Goal: Book appointment/travel/reservation

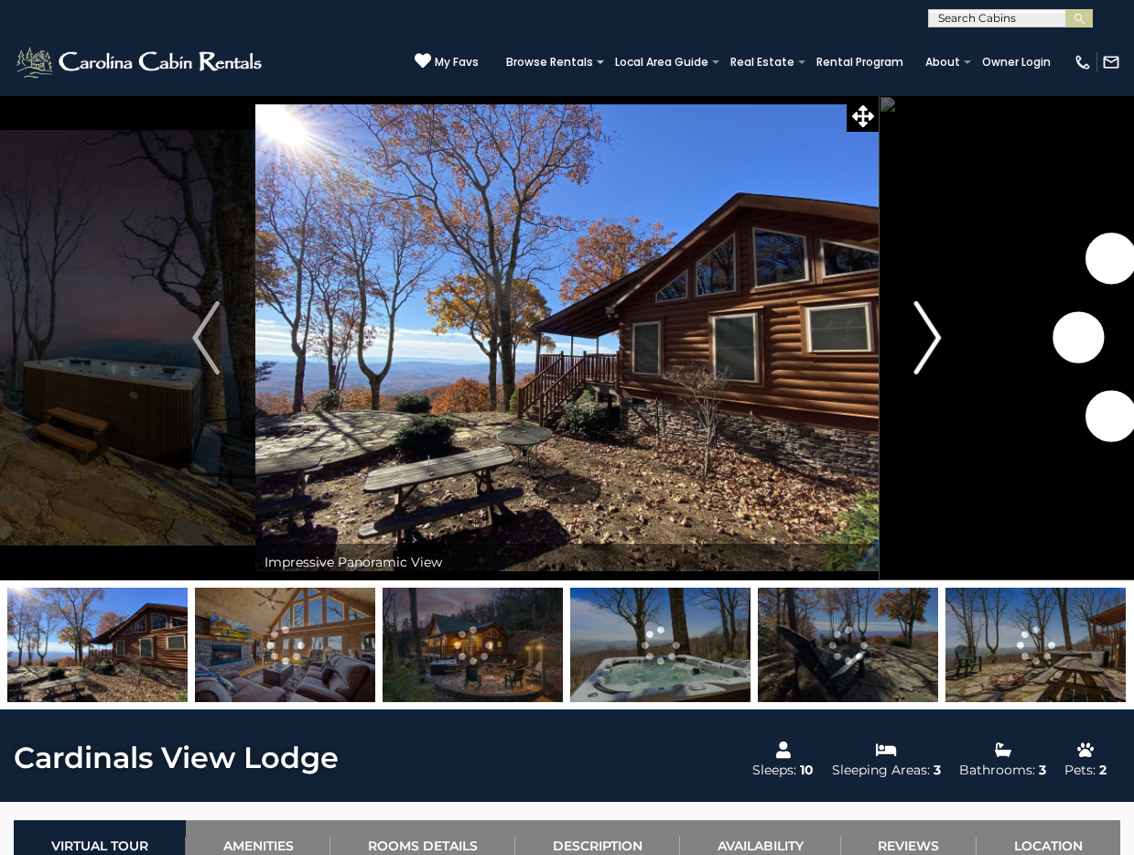
click at [930, 345] on img "Next" at bounding box center [927, 337] width 27 height 73
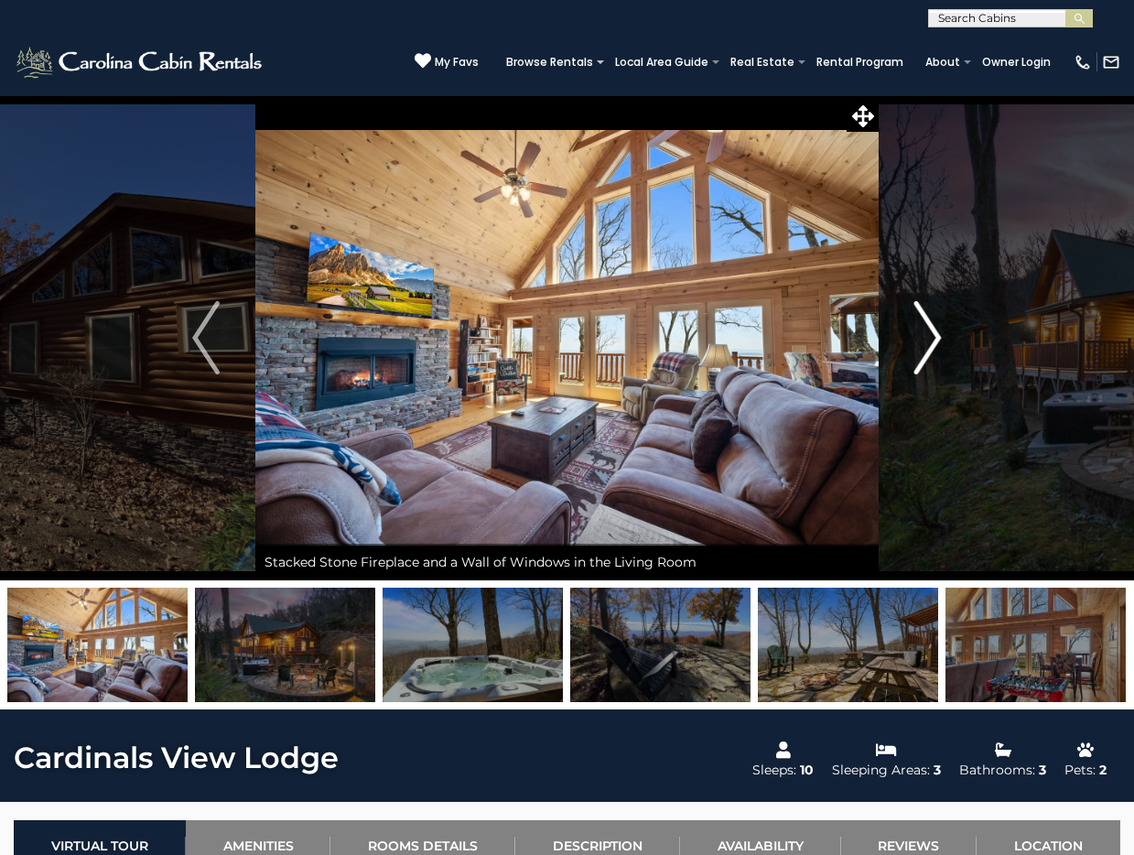
click at [947, 334] on button "Next" at bounding box center [928, 337] width 99 height 485
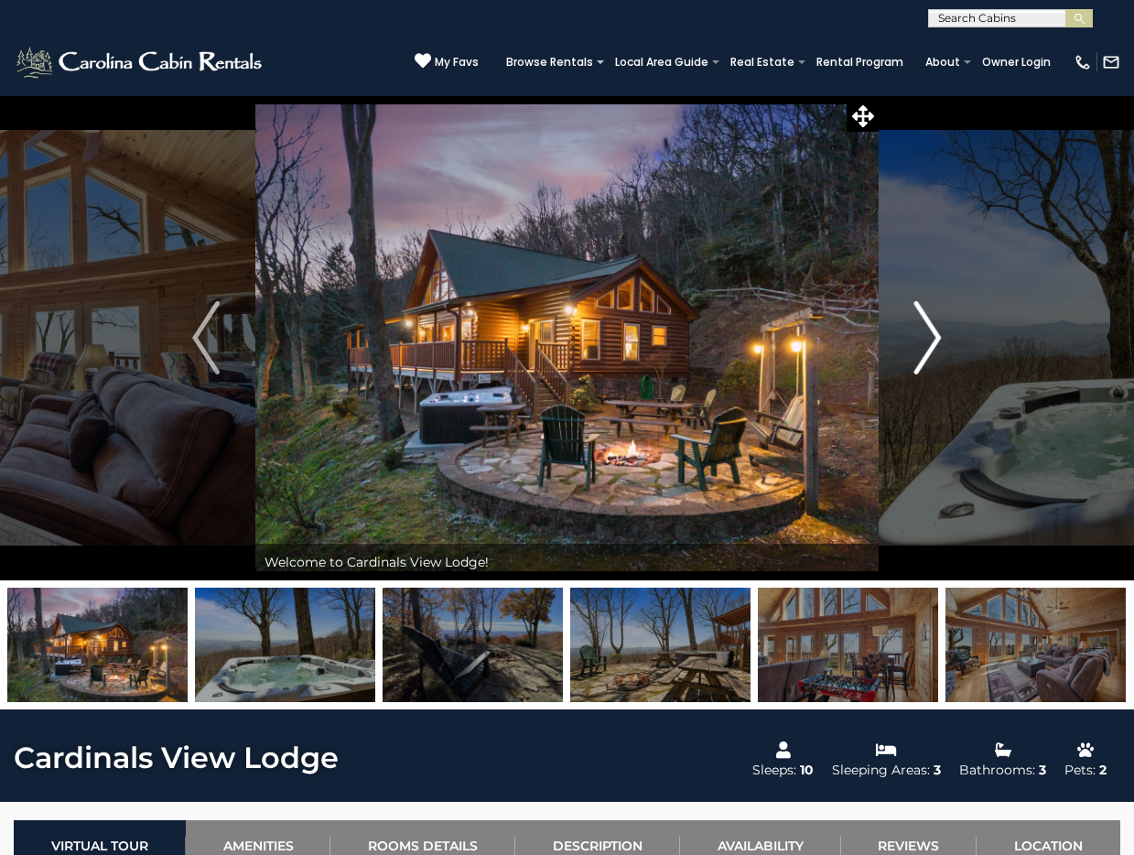
click at [947, 334] on button "Next" at bounding box center [928, 337] width 99 height 485
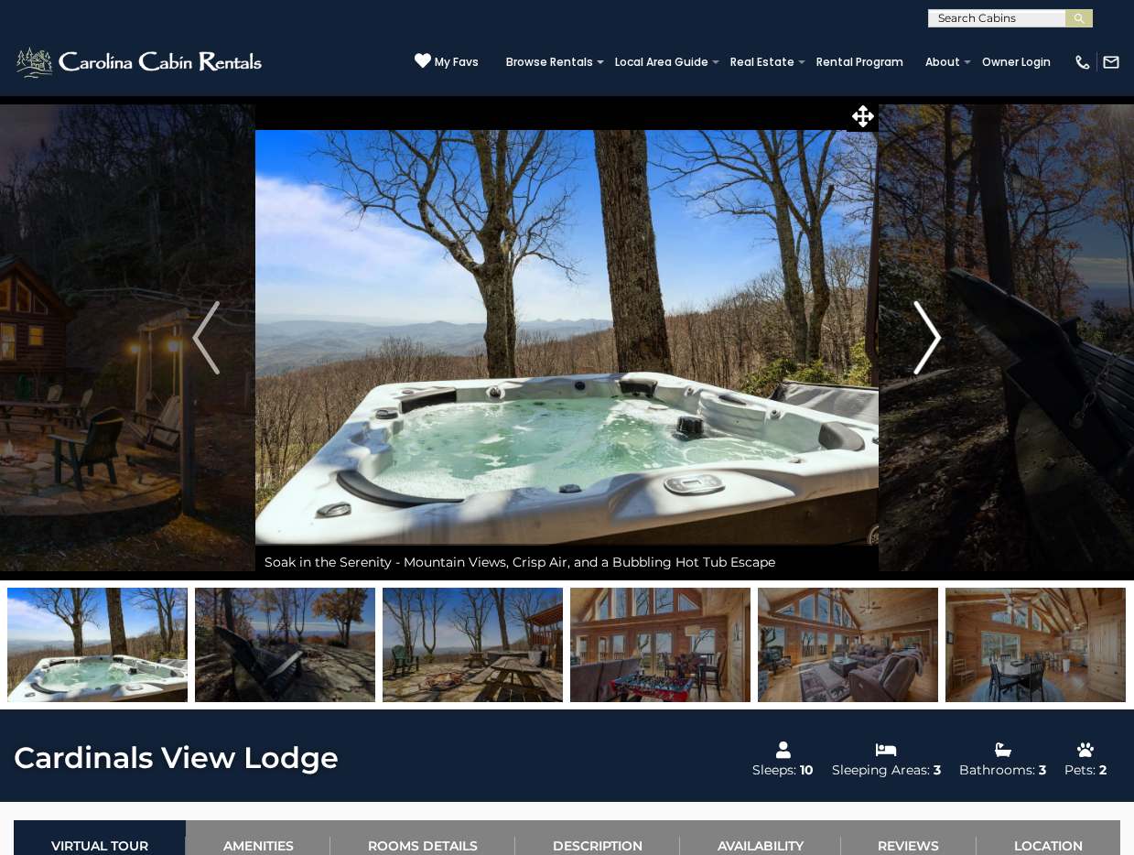
click at [947, 334] on button "Next" at bounding box center [928, 337] width 99 height 485
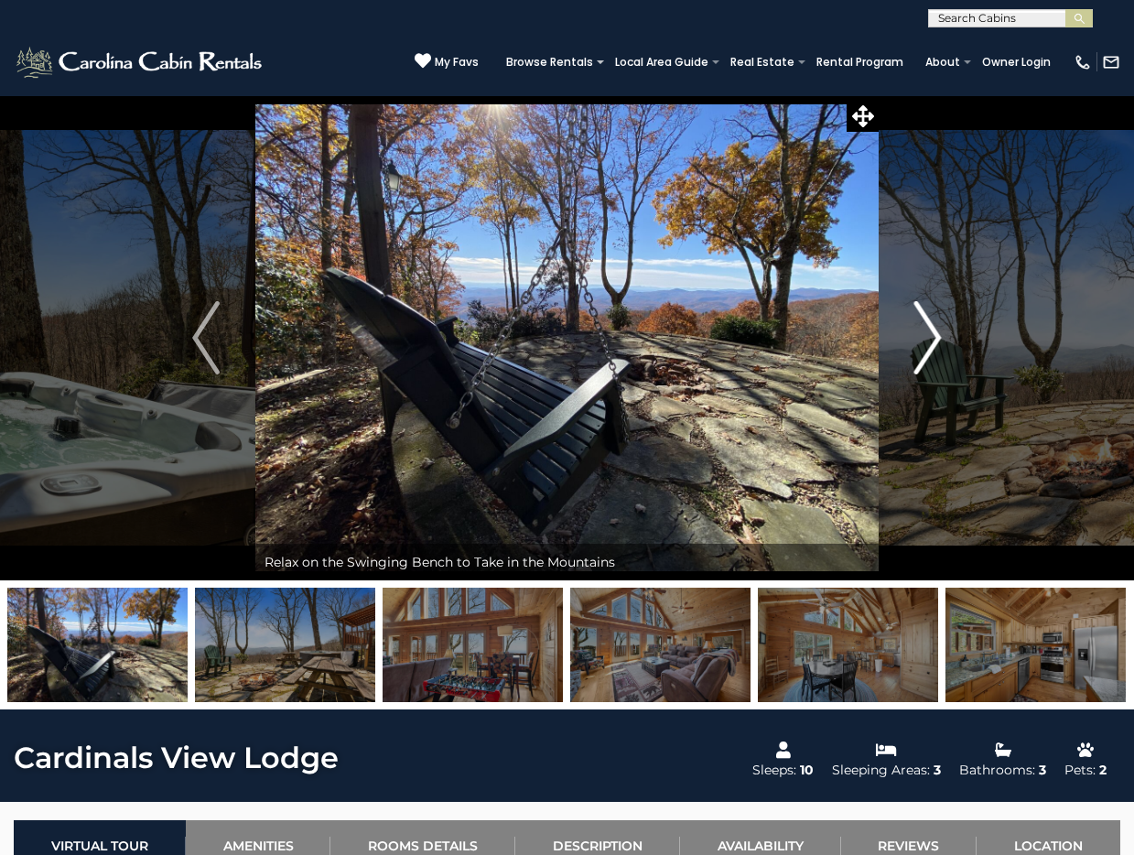
click at [947, 334] on button "Next" at bounding box center [928, 337] width 99 height 485
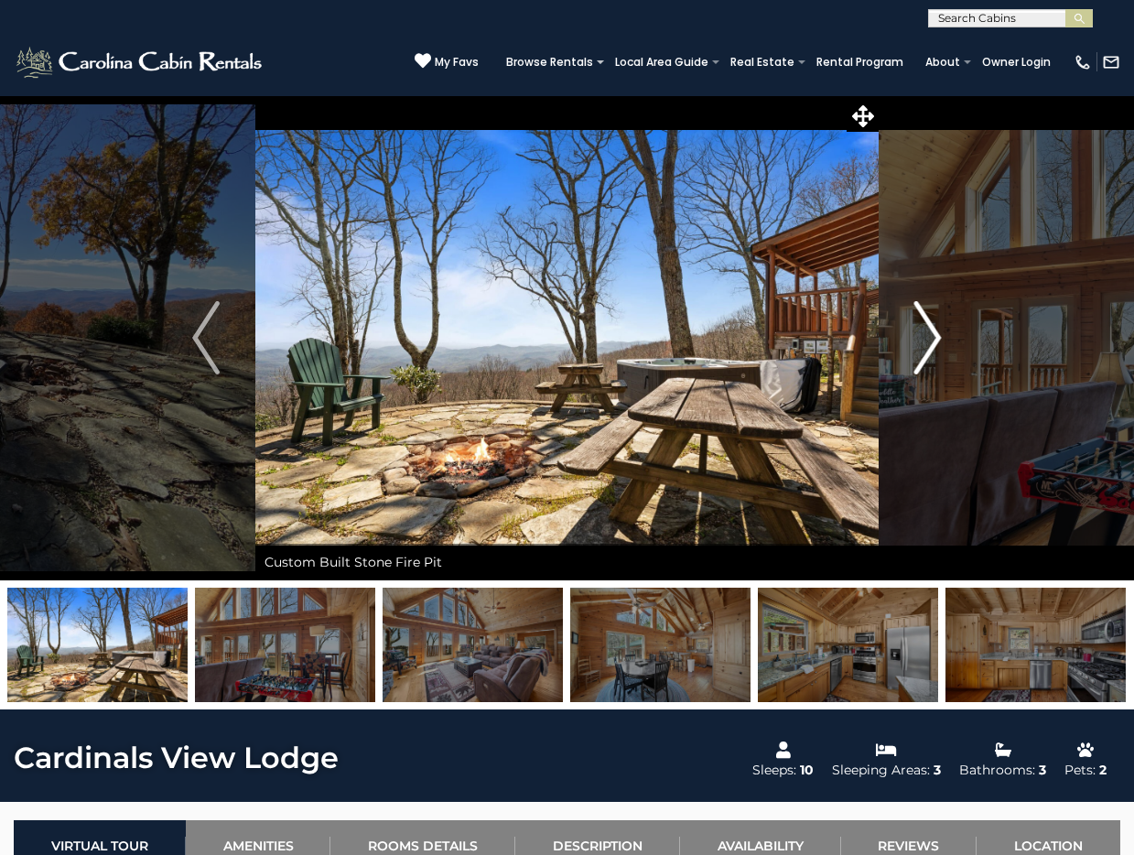
click at [947, 334] on button "Next" at bounding box center [928, 337] width 99 height 485
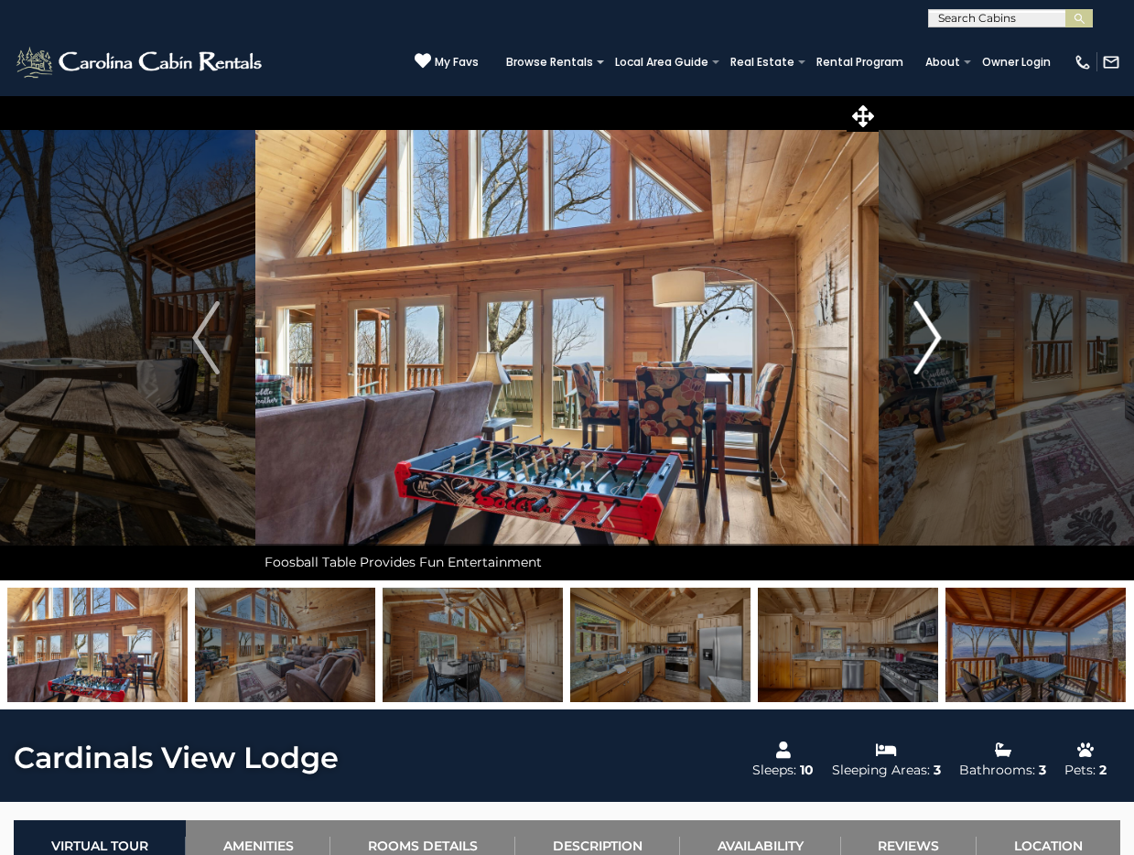
click at [947, 334] on button "Next" at bounding box center [928, 337] width 99 height 485
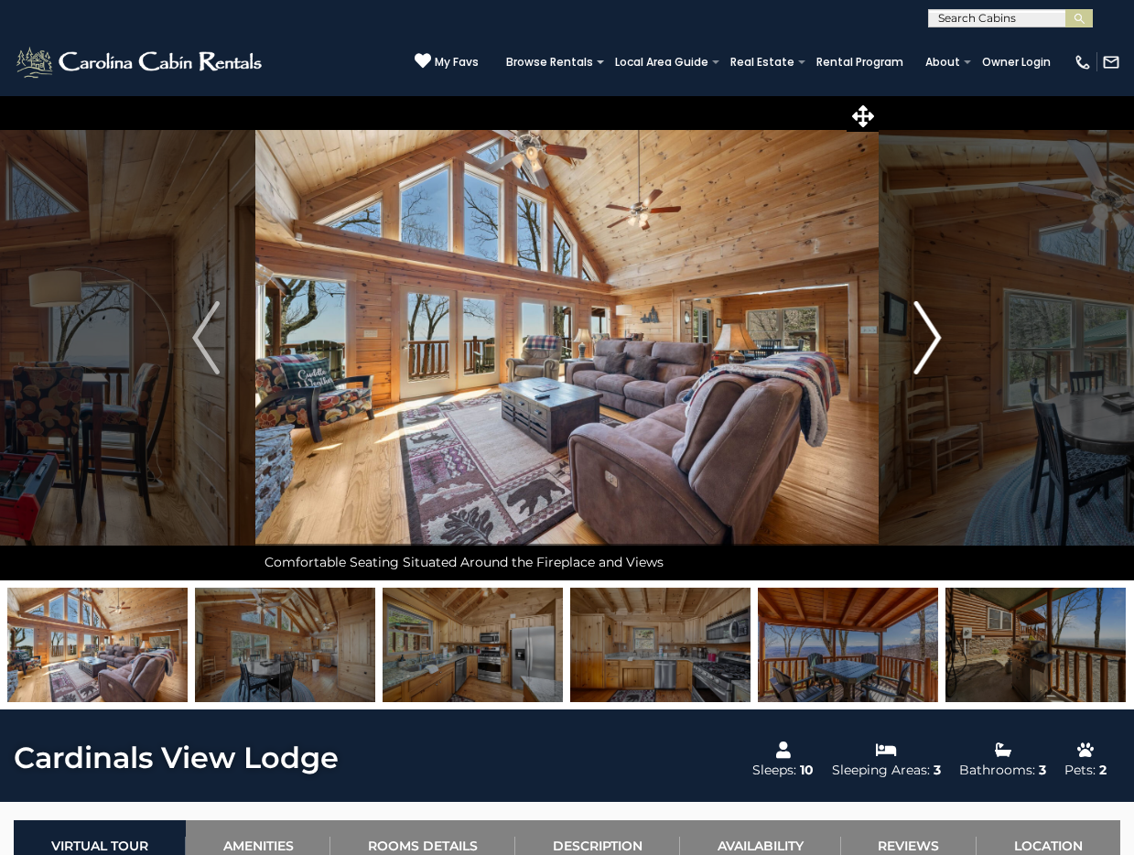
click at [947, 334] on button "Next" at bounding box center [928, 337] width 99 height 485
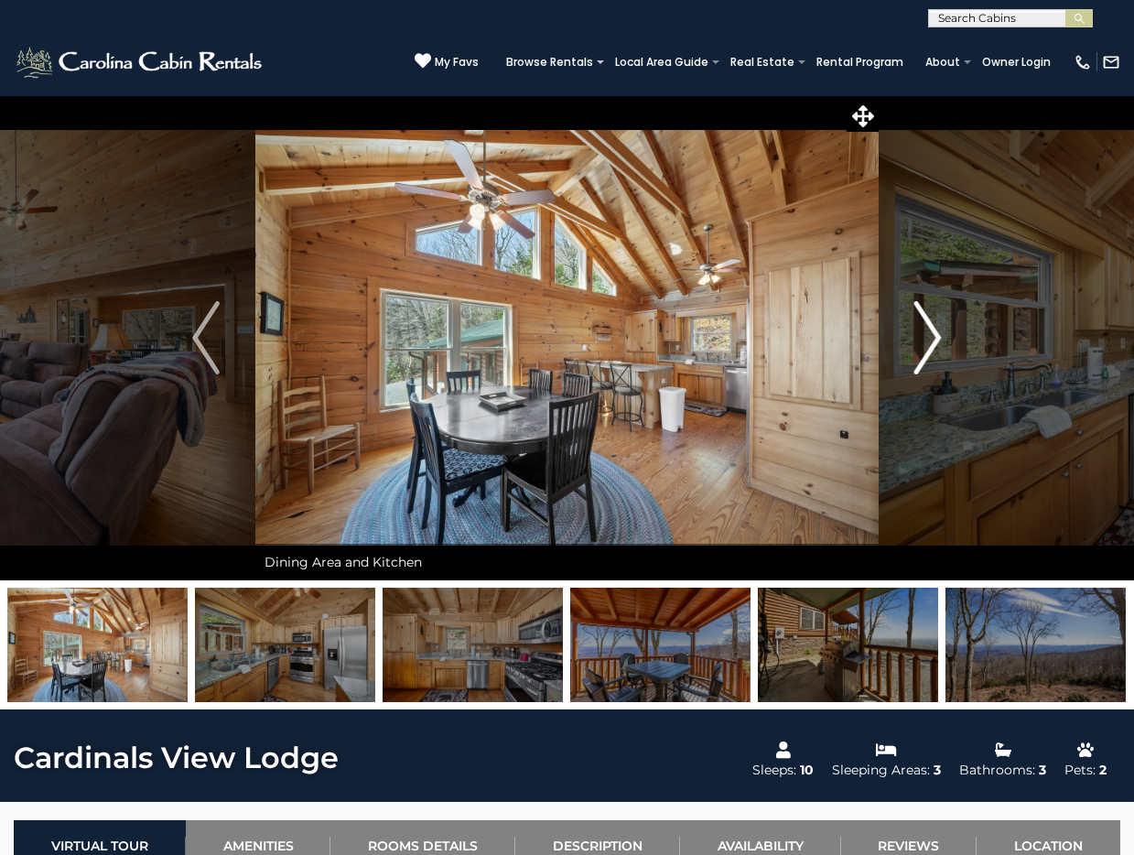
click at [934, 330] on img "Next" at bounding box center [927, 337] width 27 height 73
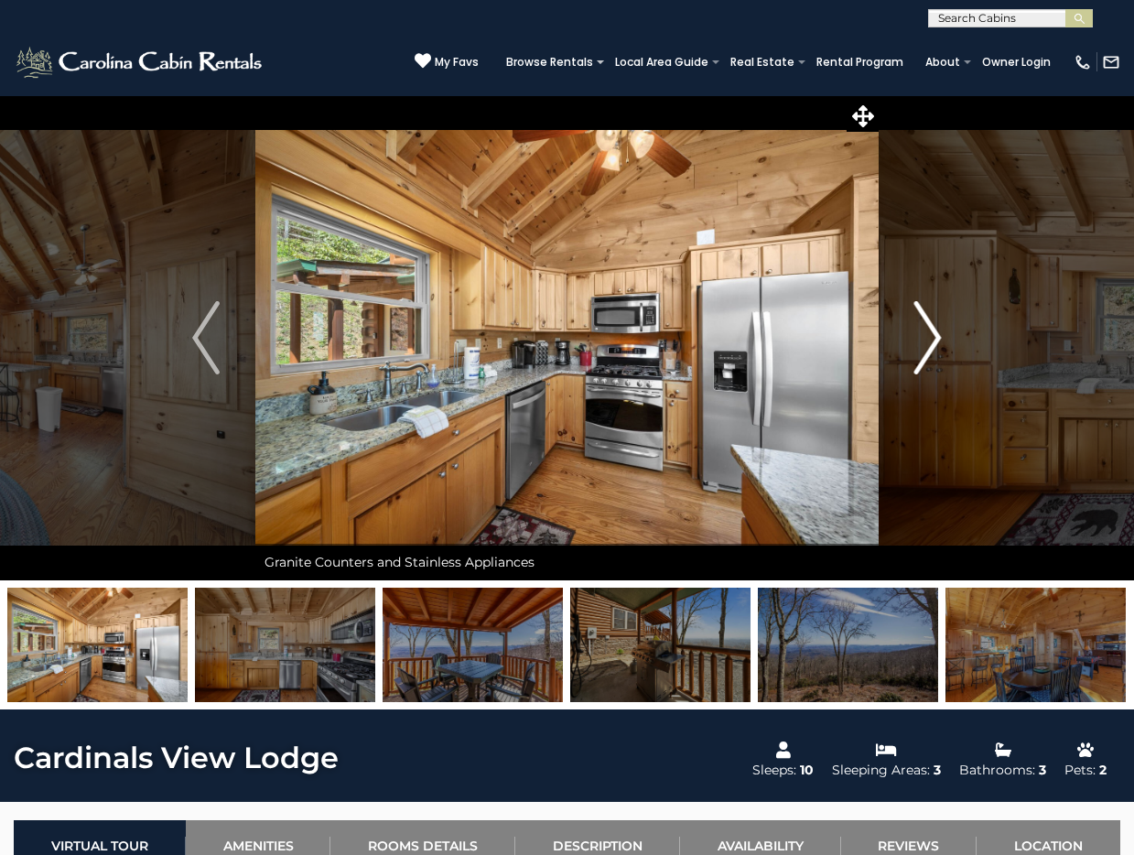
click at [934, 330] on img "Next" at bounding box center [927, 337] width 27 height 73
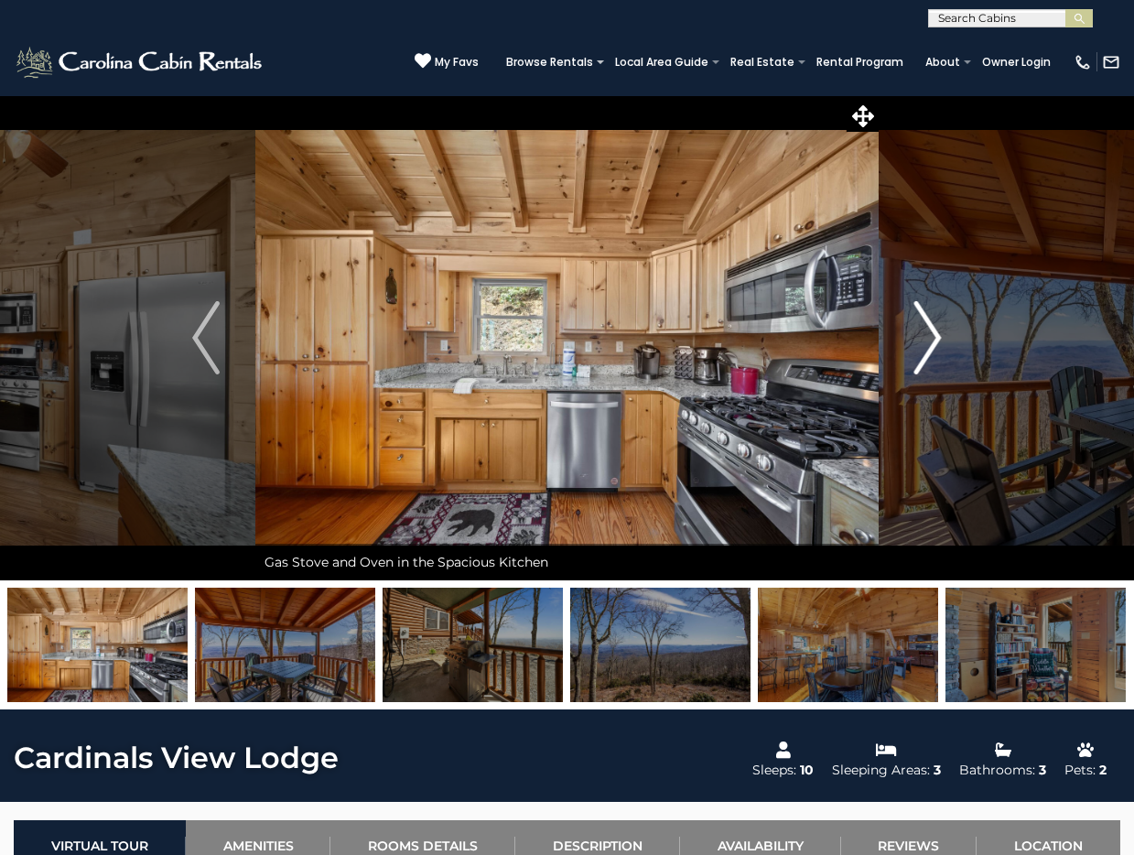
click at [934, 330] on img "Next" at bounding box center [927, 337] width 27 height 73
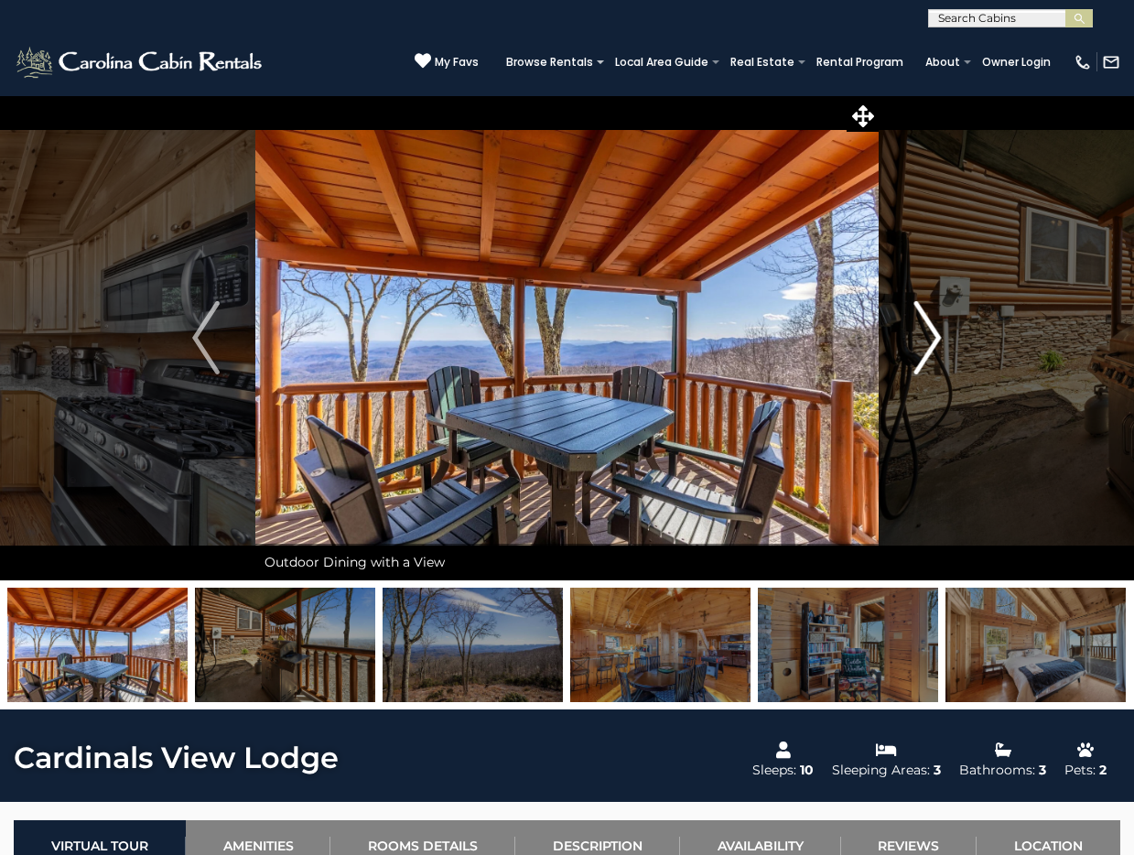
click at [934, 330] on img "Next" at bounding box center [927, 337] width 27 height 73
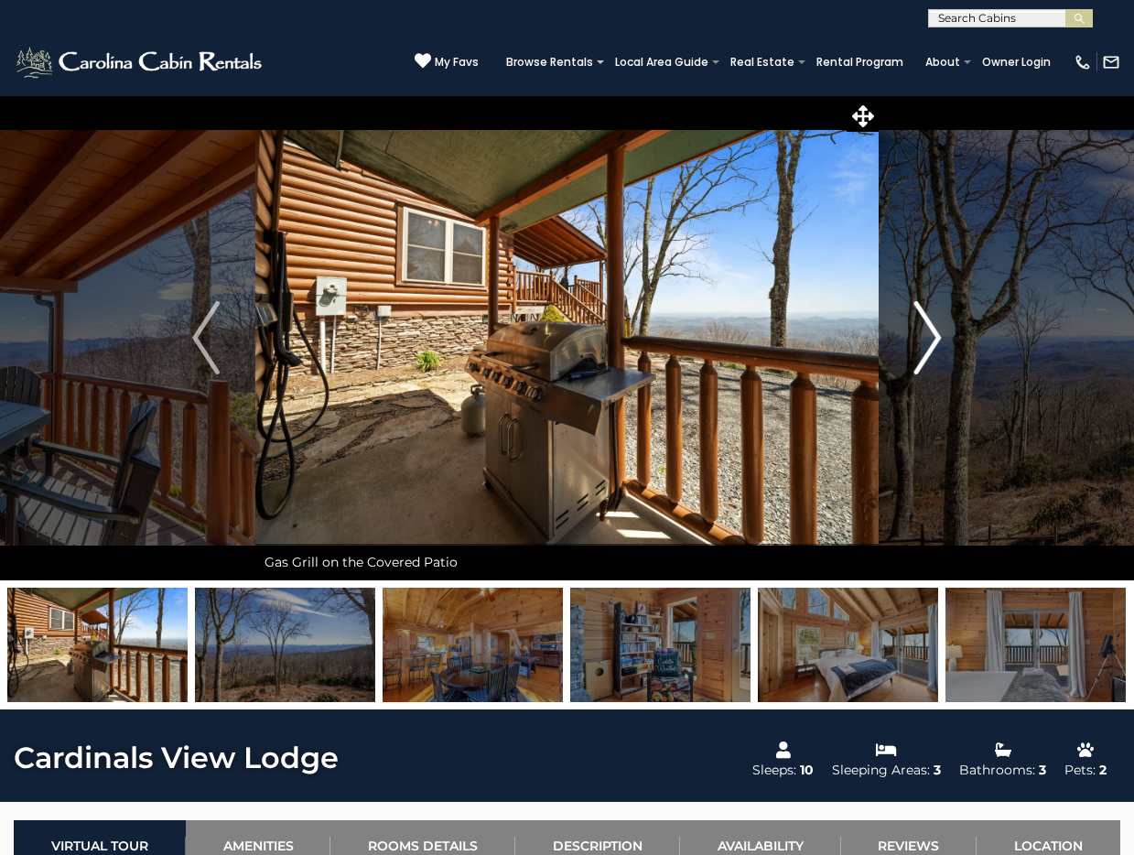
click at [934, 330] on img "Next" at bounding box center [927, 337] width 27 height 73
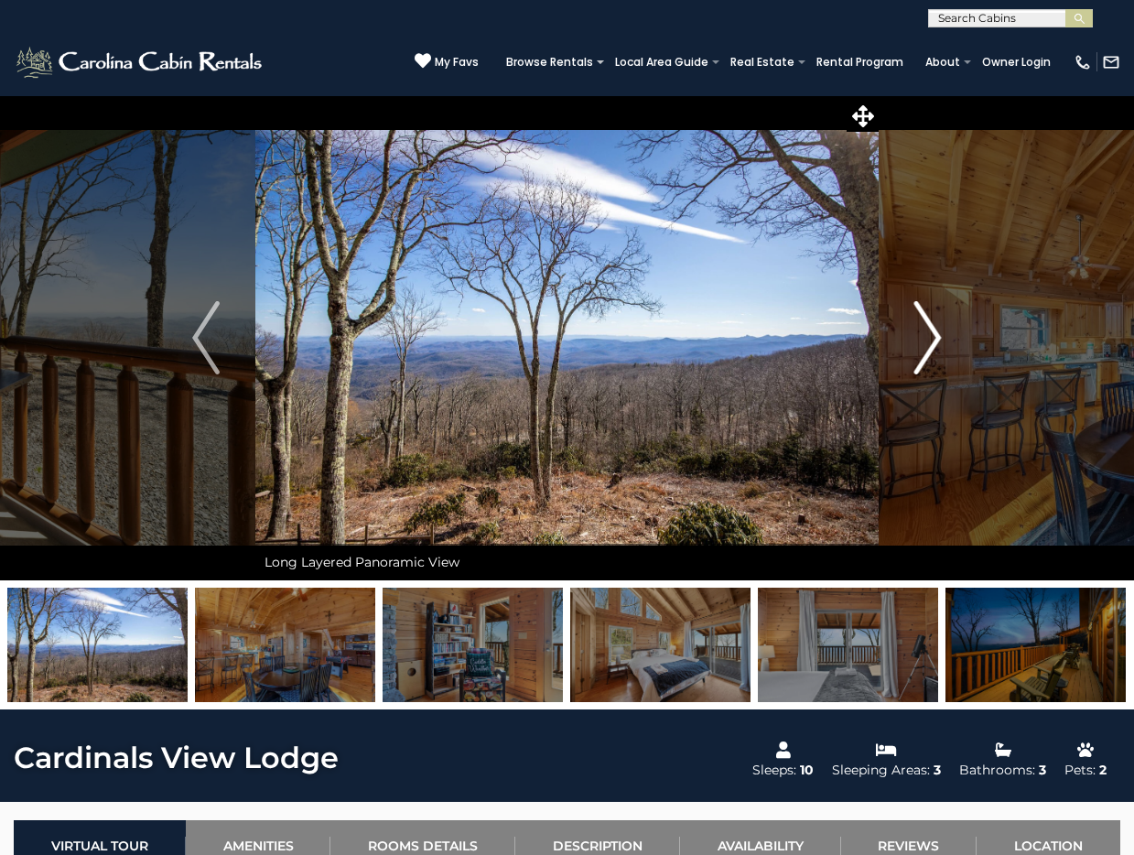
click at [934, 330] on img "Next" at bounding box center [927, 337] width 27 height 73
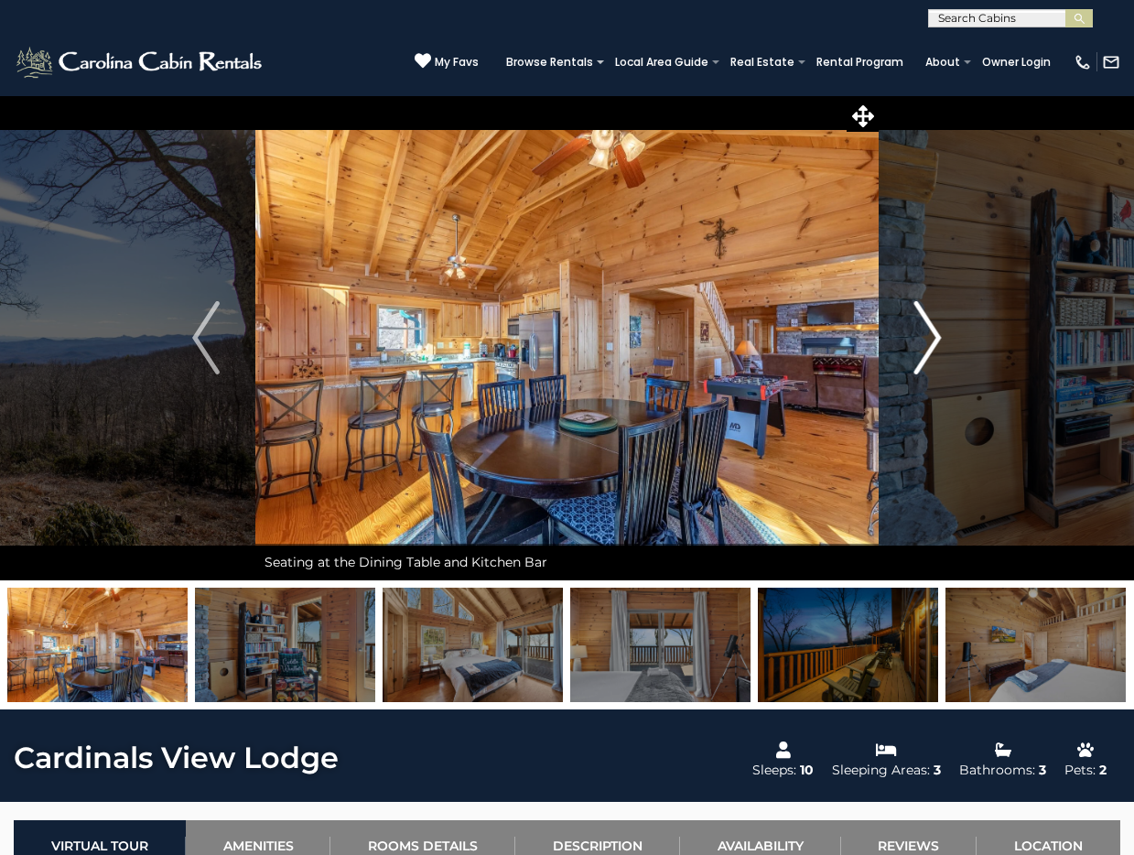
click at [934, 330] on img "Next" at bounding box center [927, 337] width 27 height 73
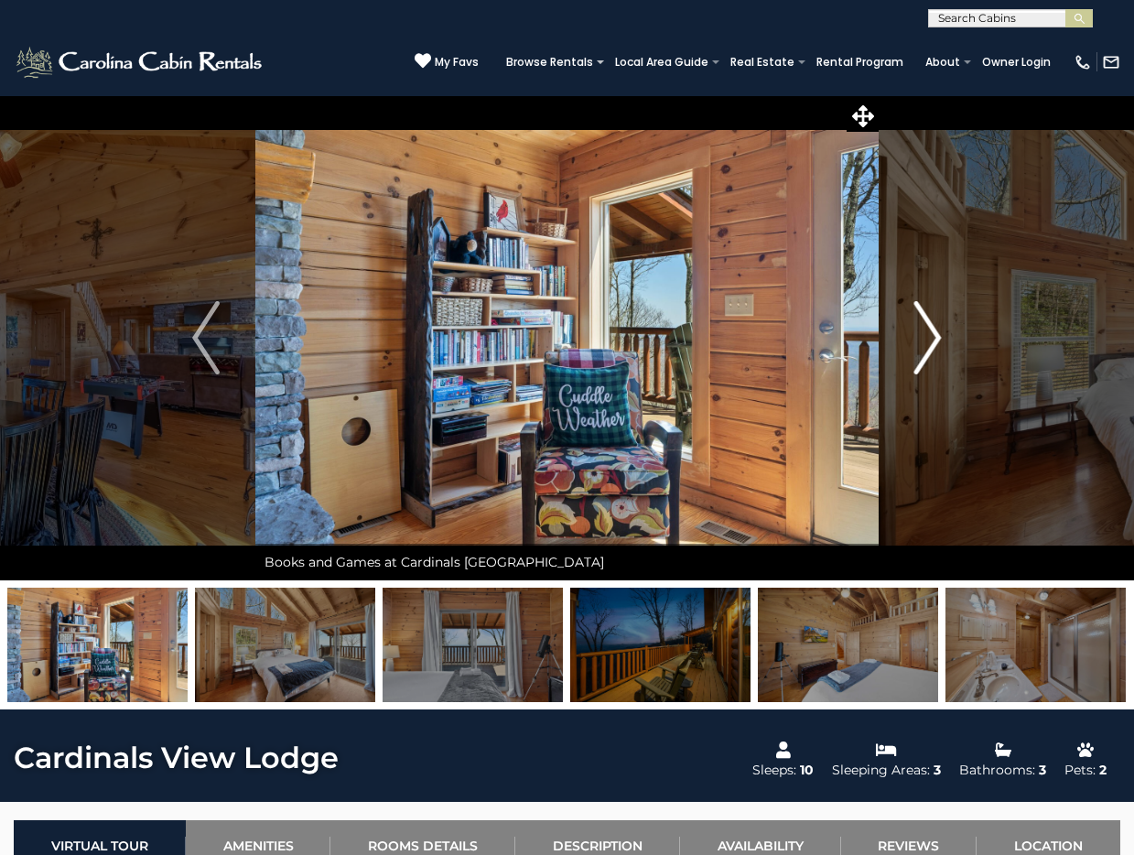
click at [934, 330] on img "Next" at bounding box center [927, 337] width 27 height 73
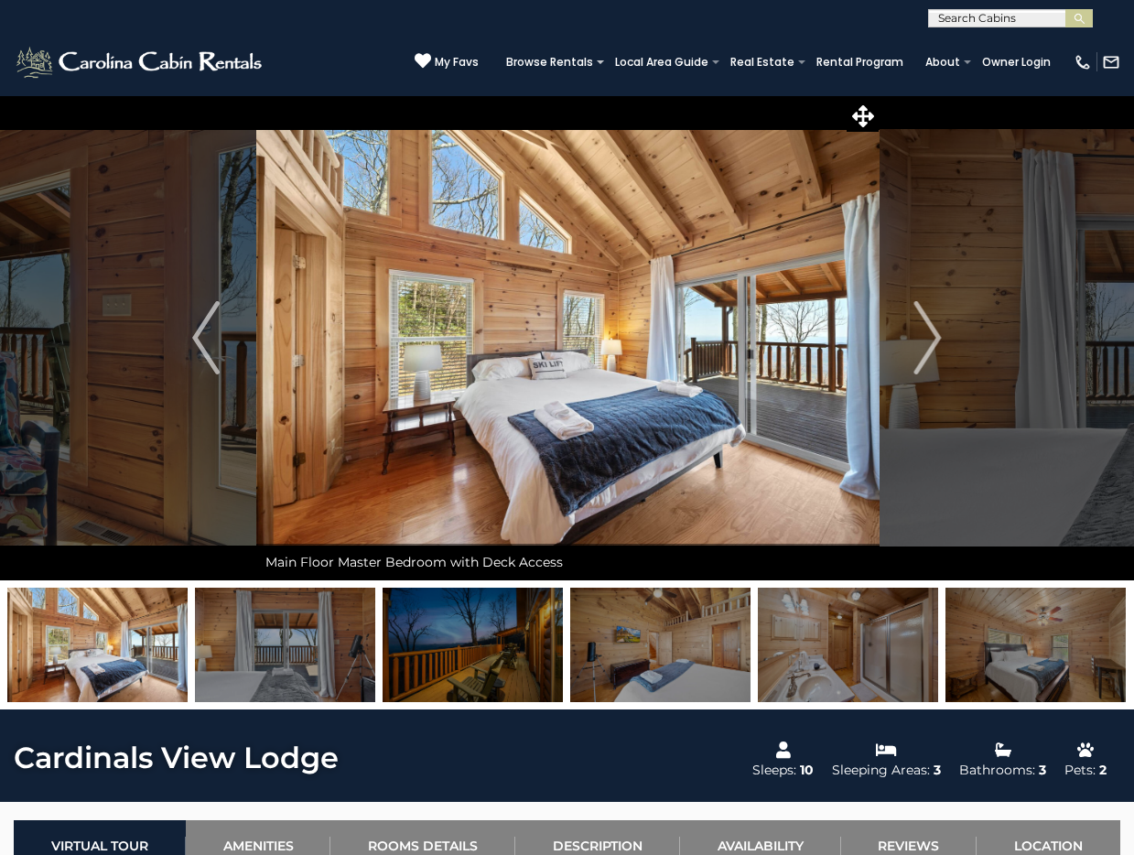
drag, startPoint x: 639, startPoint y: 373, endPoint x: 649, endPoint y: 432, distance: 59.4
click at [649, 432] on img at bounding box center [567, 337] width 623 height 485
click at [931, 356] on img "Next" at bounding box center [927, 337] width 27 height 73
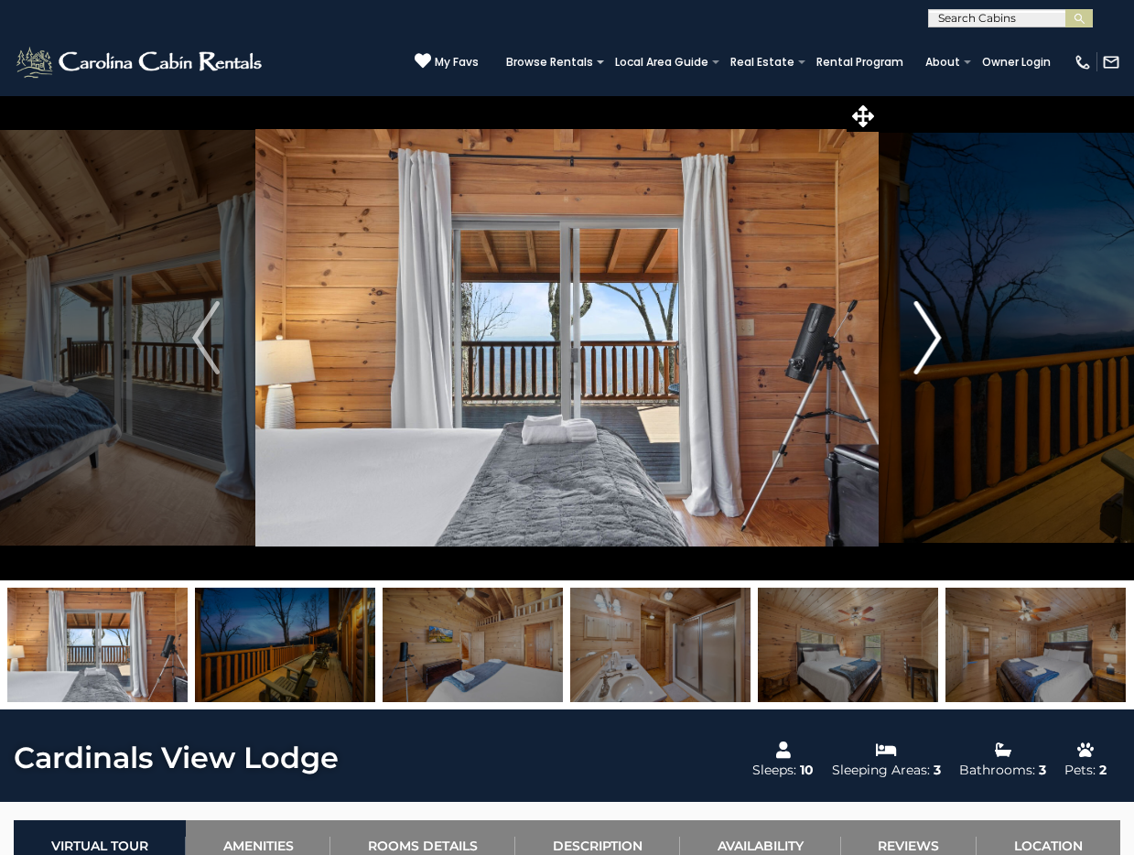
click at [931, 355] on img "Next" at bounding box center [927, 337] width 27 height 73
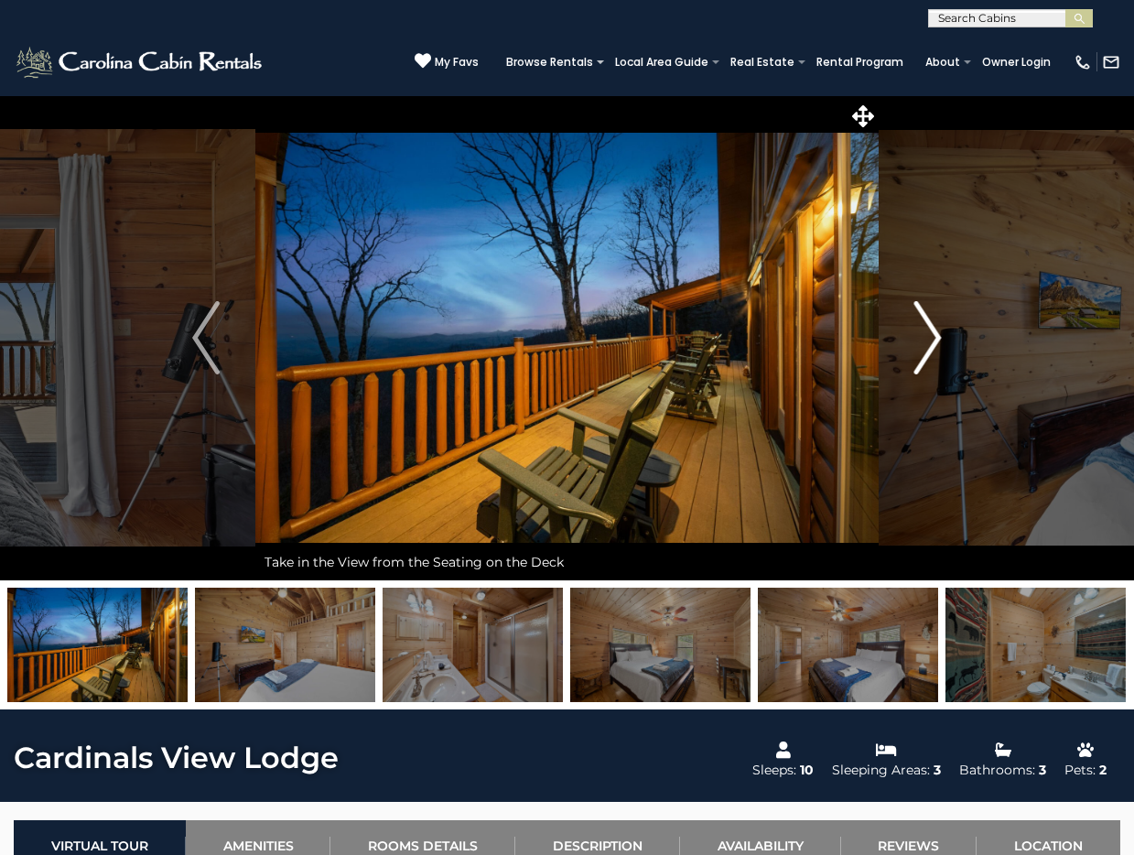
click at [931, 355] on img "Next" at bounding box center [927, 337] width 27 height 73
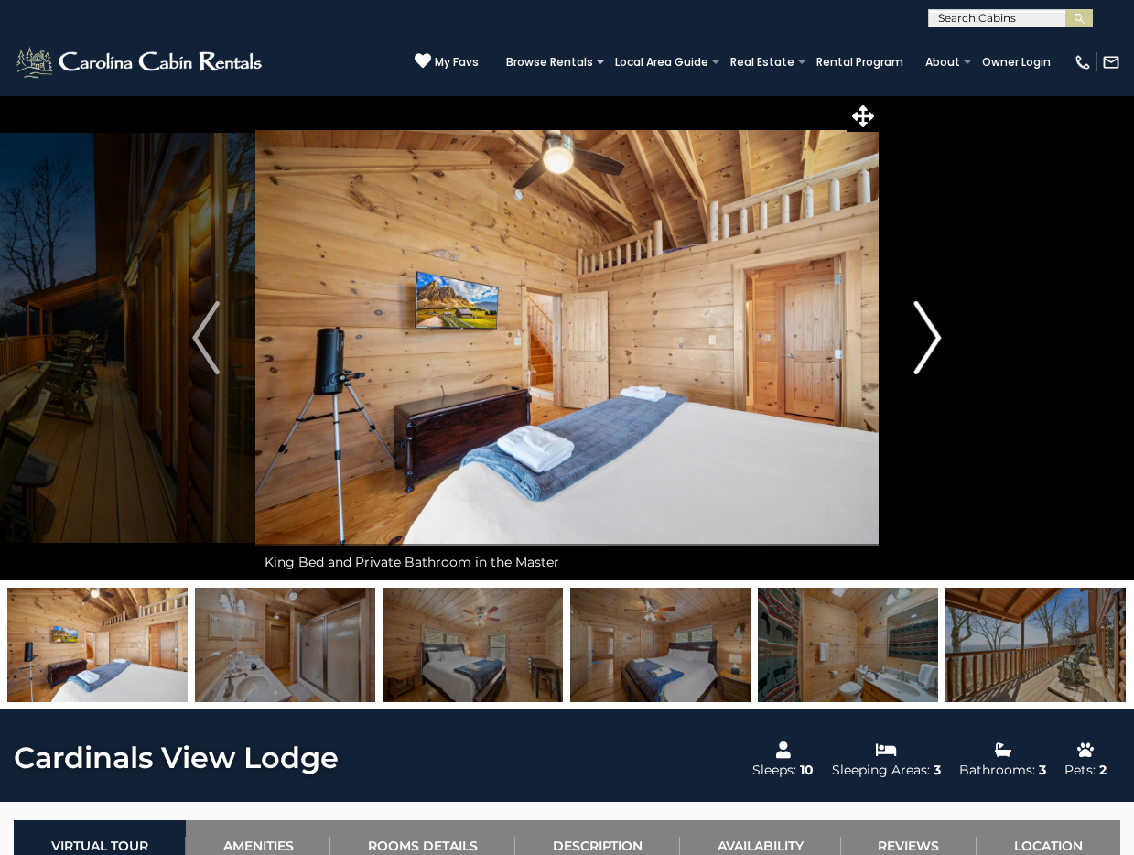
click at [931, 355] on img "Next" at bounding box center [927, 337] width 27 height 73
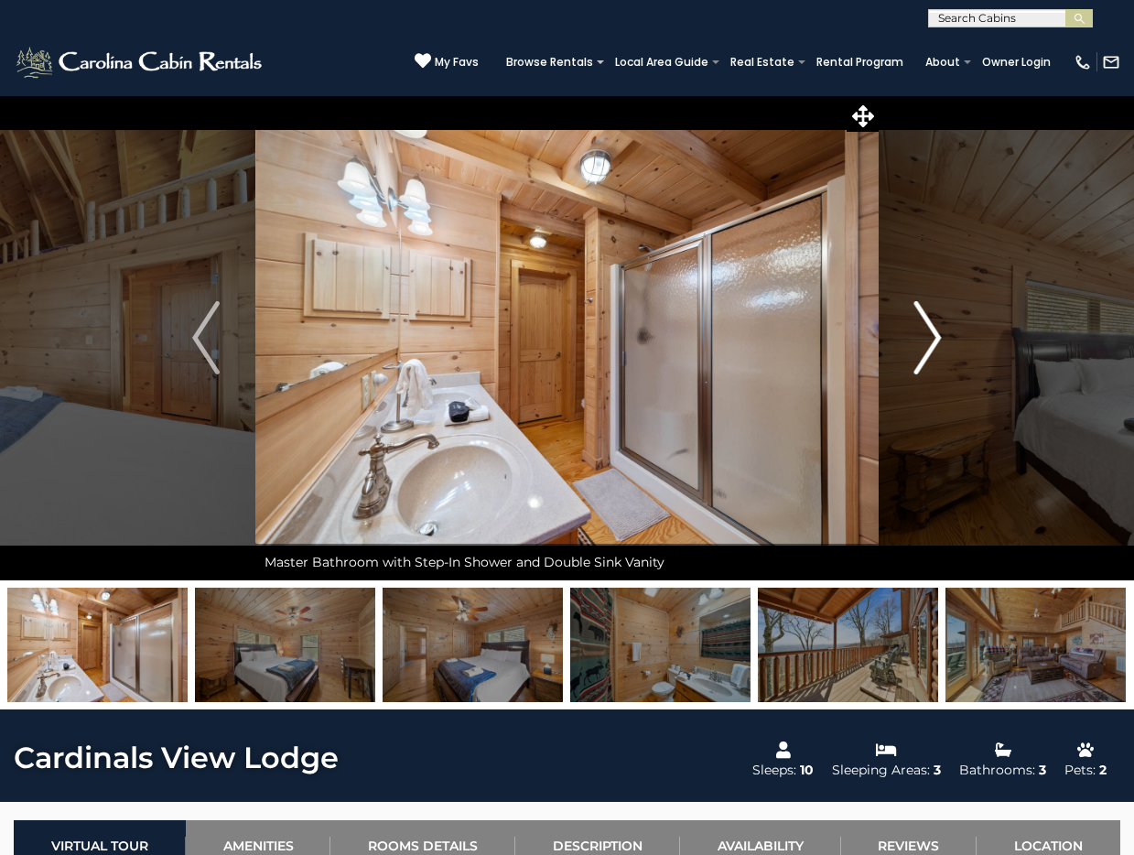
click at [931, 355] on img "Next" at bounding box center [927, 337] width 27 height 73
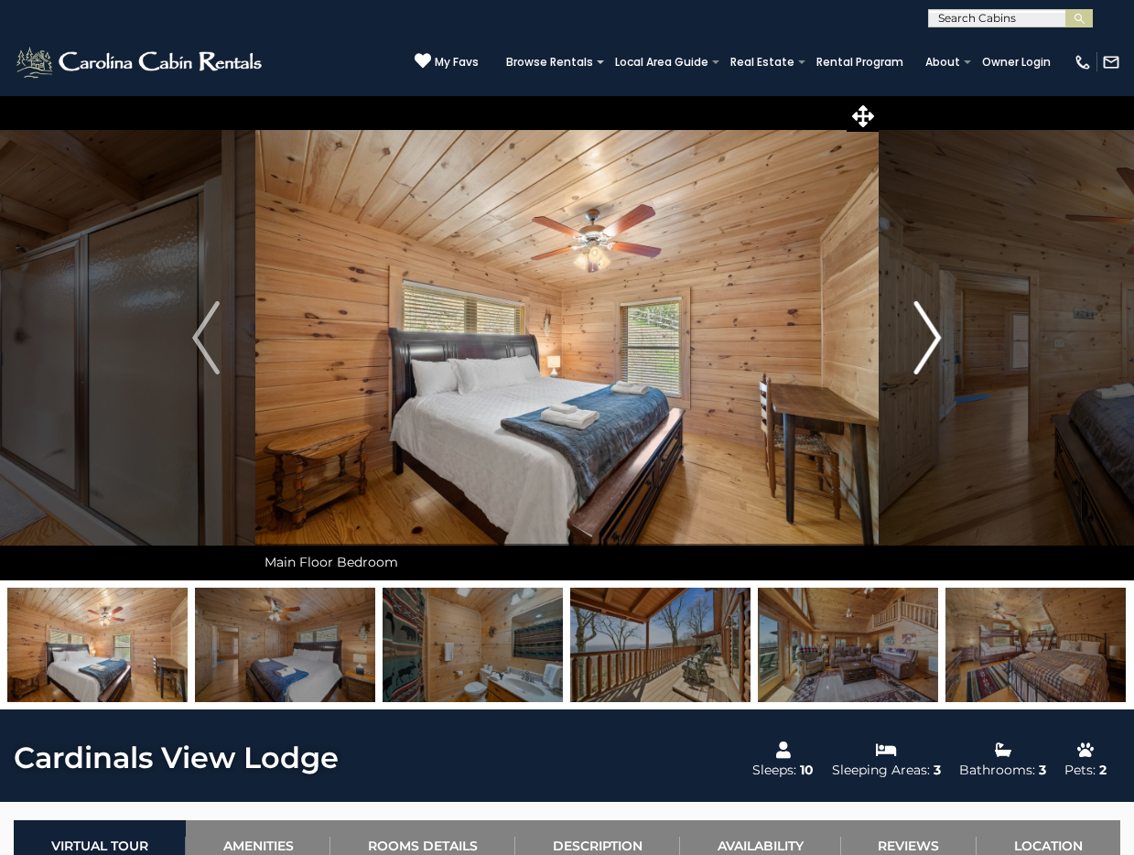
click at [931, 355] on img "Next" at bounding box center [927, 337] width 27 height 73
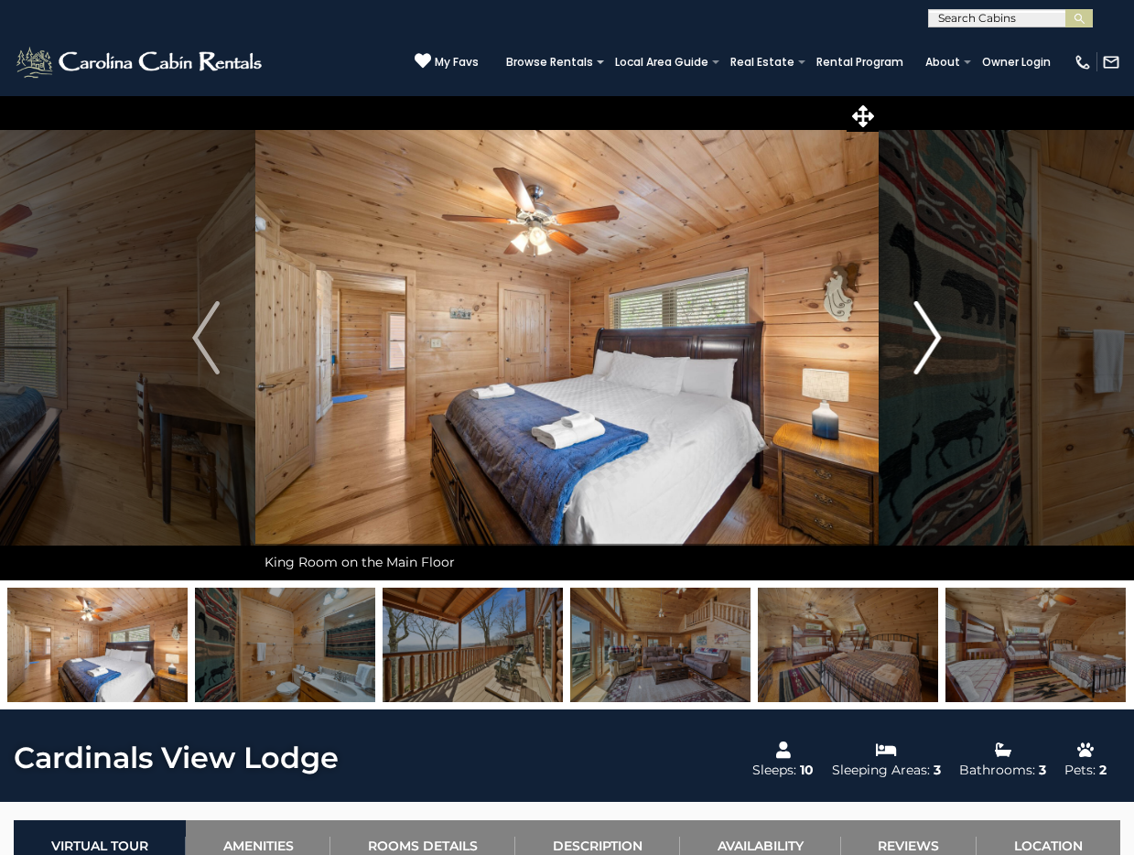
click at [931, 355] on img "Next" at bounding box center [927, 337] width 27 height 73
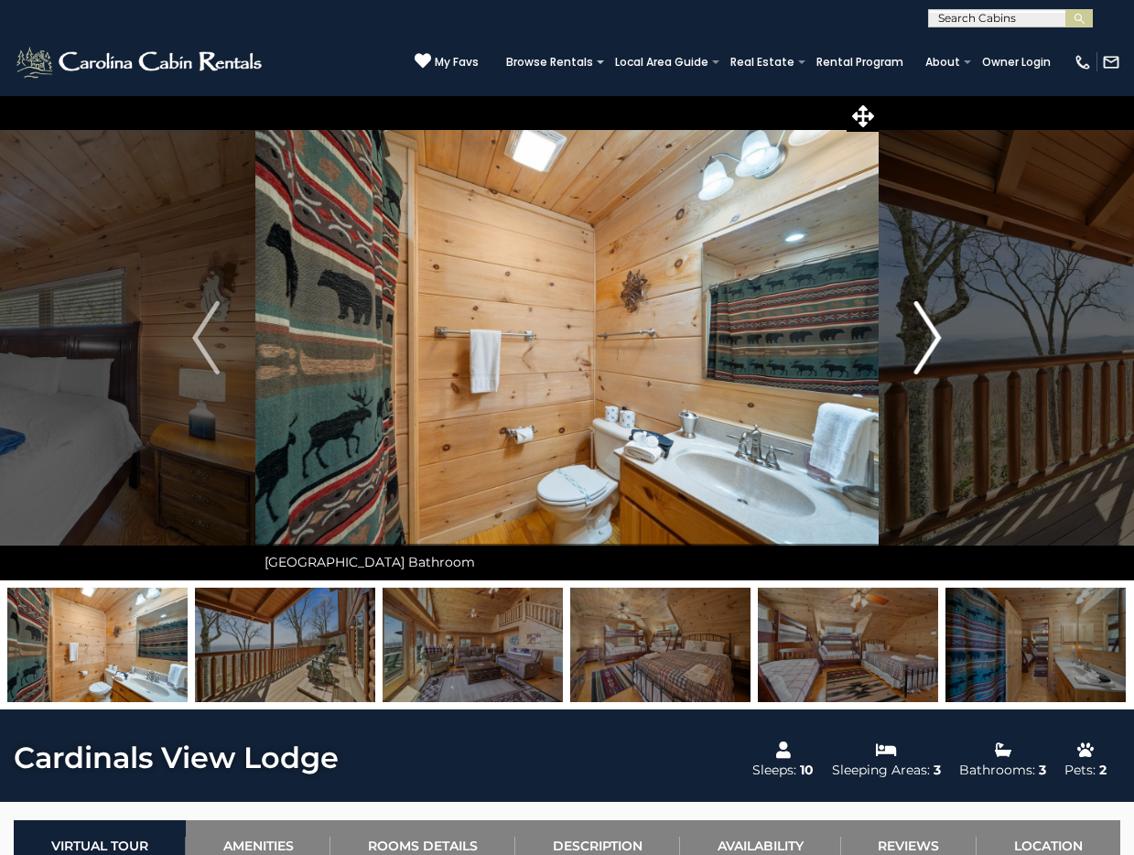
click at [931, 355] on img "Next" at bounding box center [927, 337] width 27 height 73
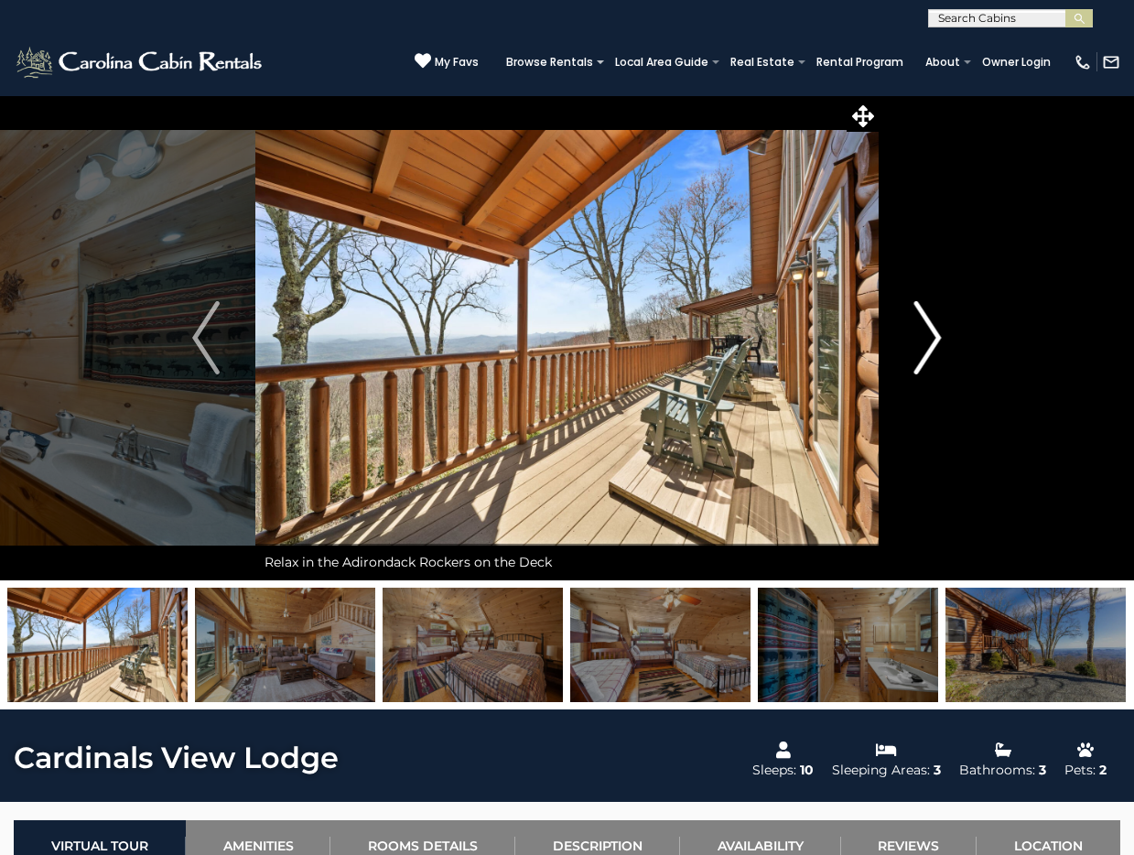
click at [931, 355] on img "Next" at bounding box center [927, 337] width 27 height 73
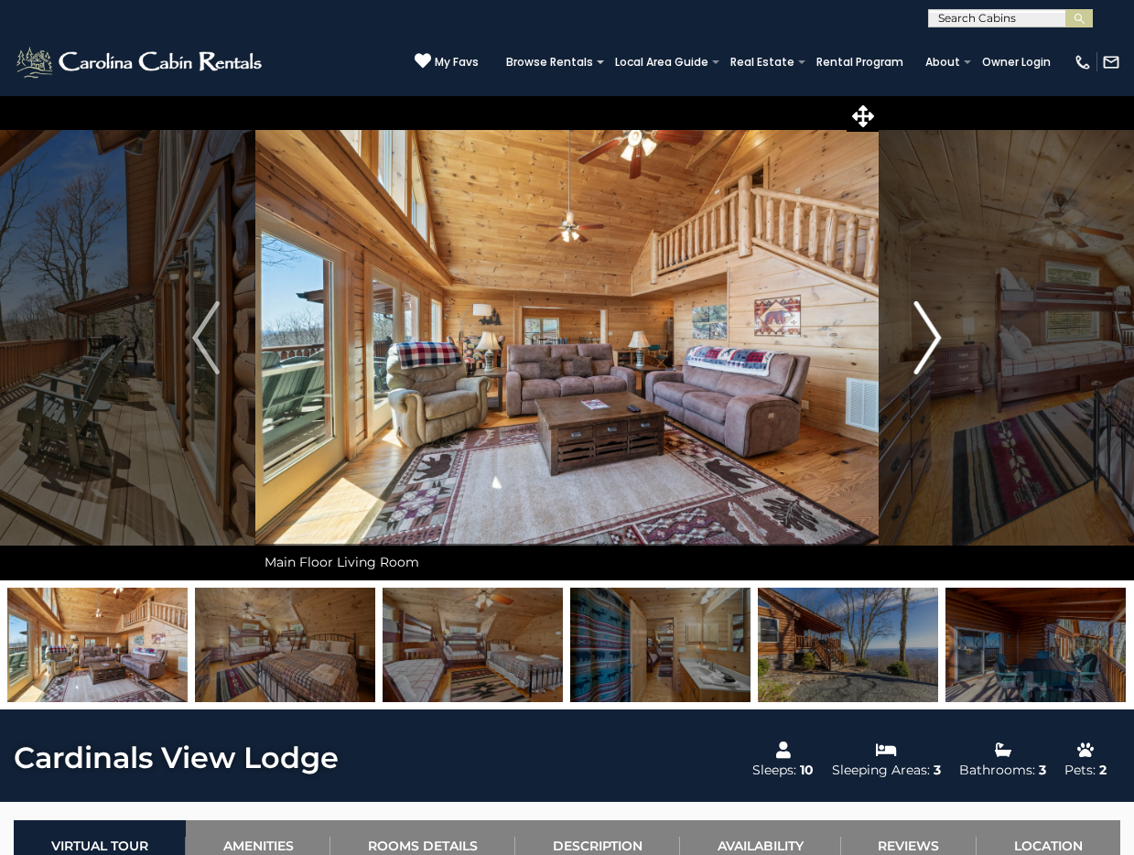
click at [931, 355] on img "Next" at bounding box center [927, 337] width 27 height 73
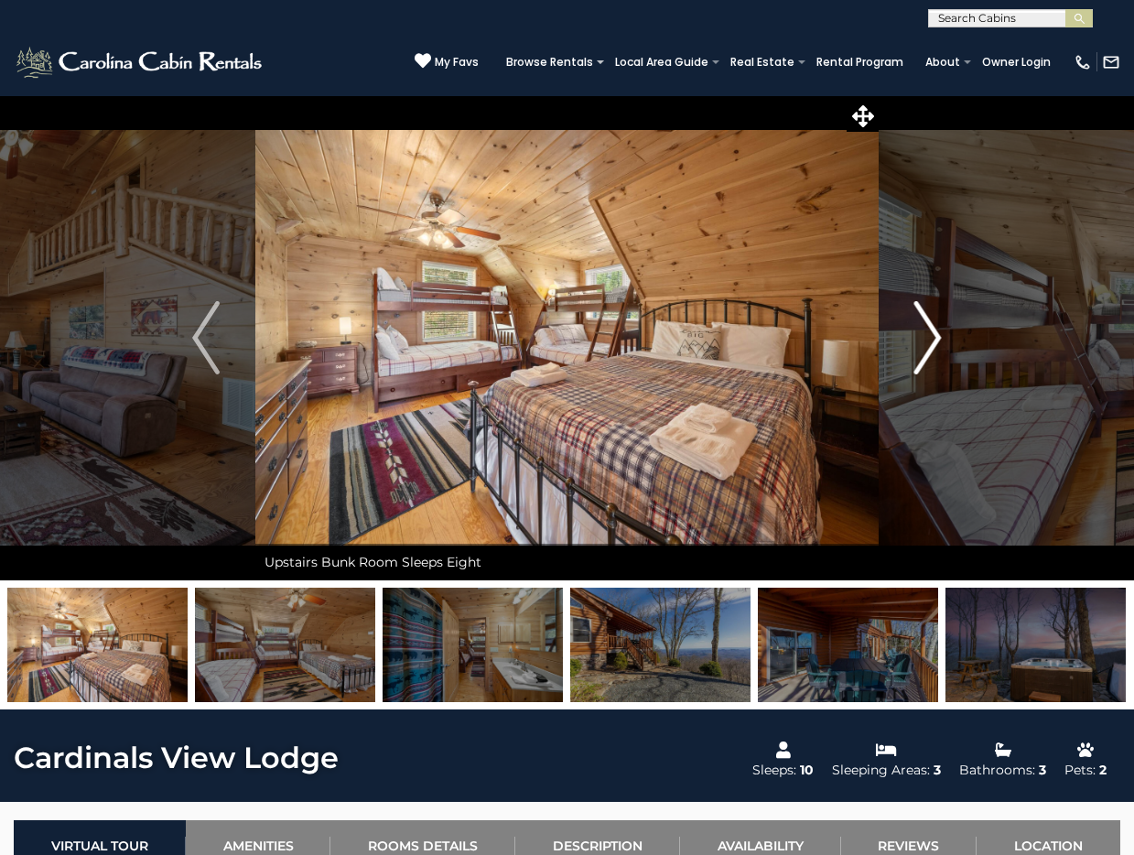
click at [931, 355] on img "Next" at bounding box center [927, 337] width 27 height 73
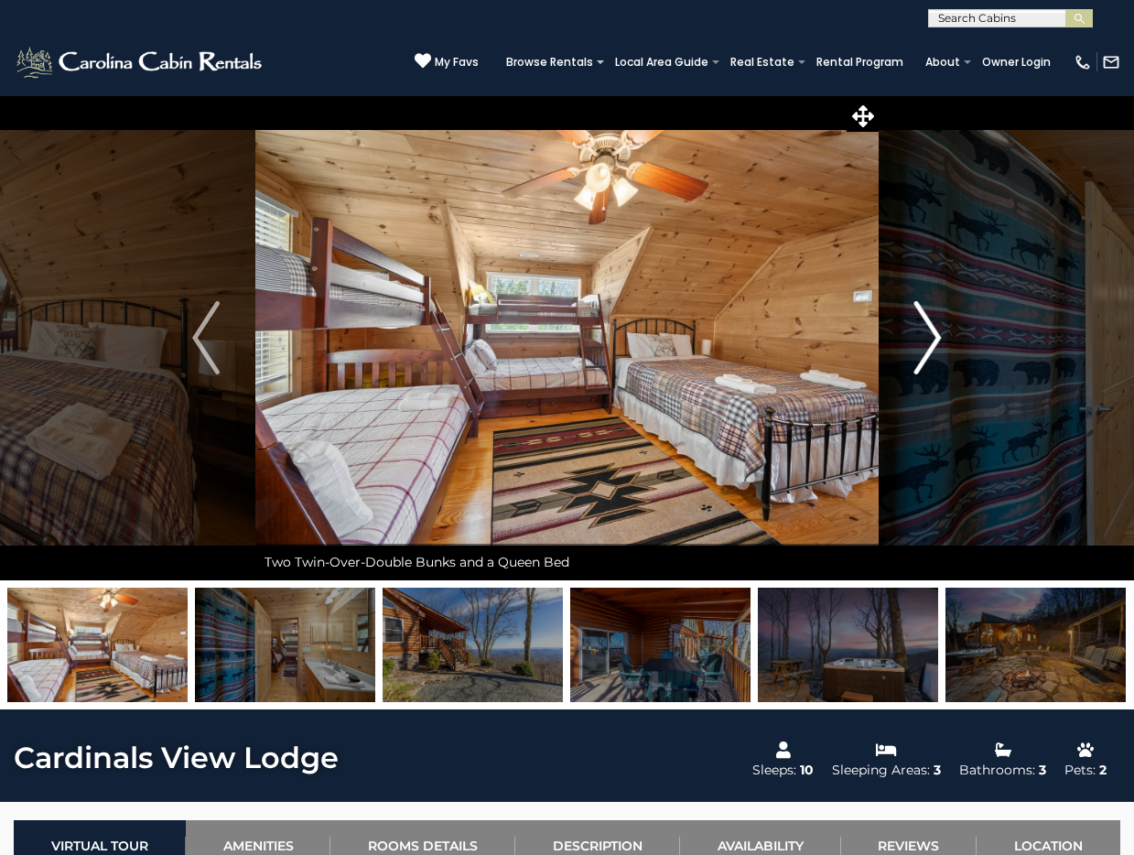
click at [930, 330] on img "Next" at bounding box center [927, 337] width 27 height 73
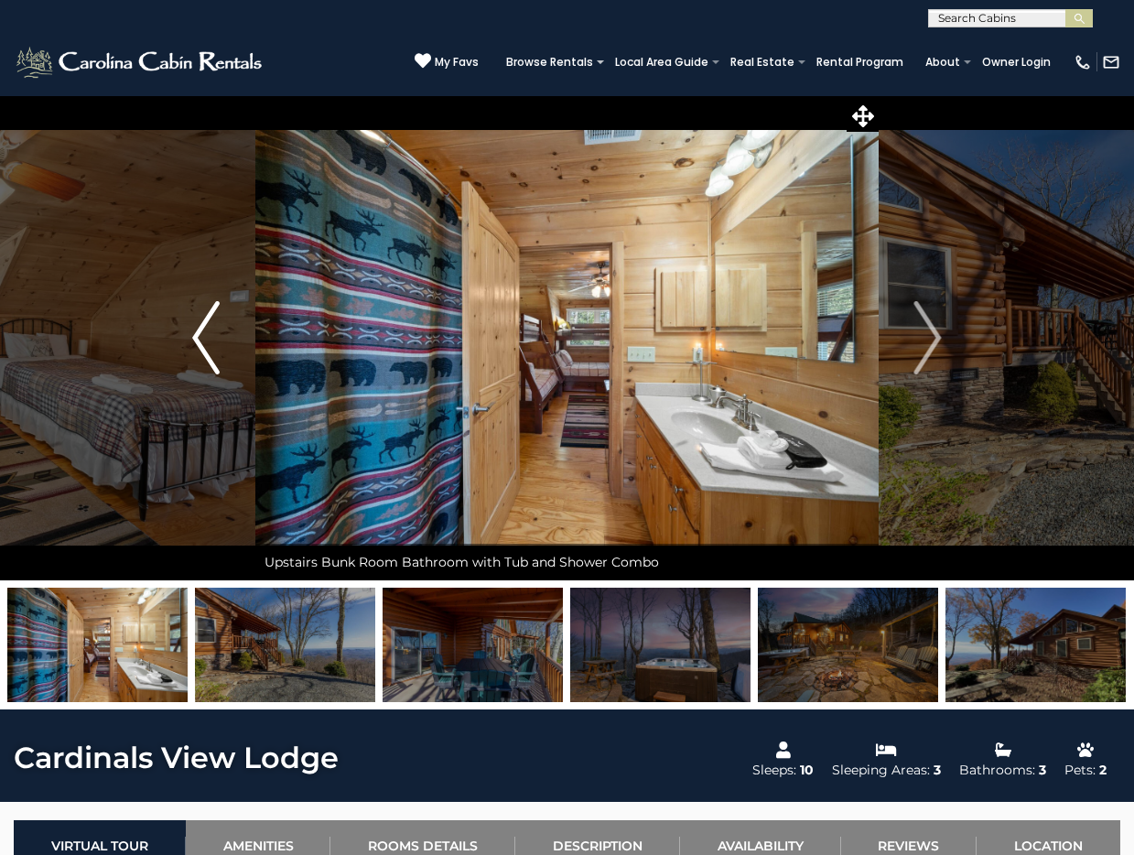
click at [211, 318] on img "Previous" at bounding box center [205, 337] width 27 height 73
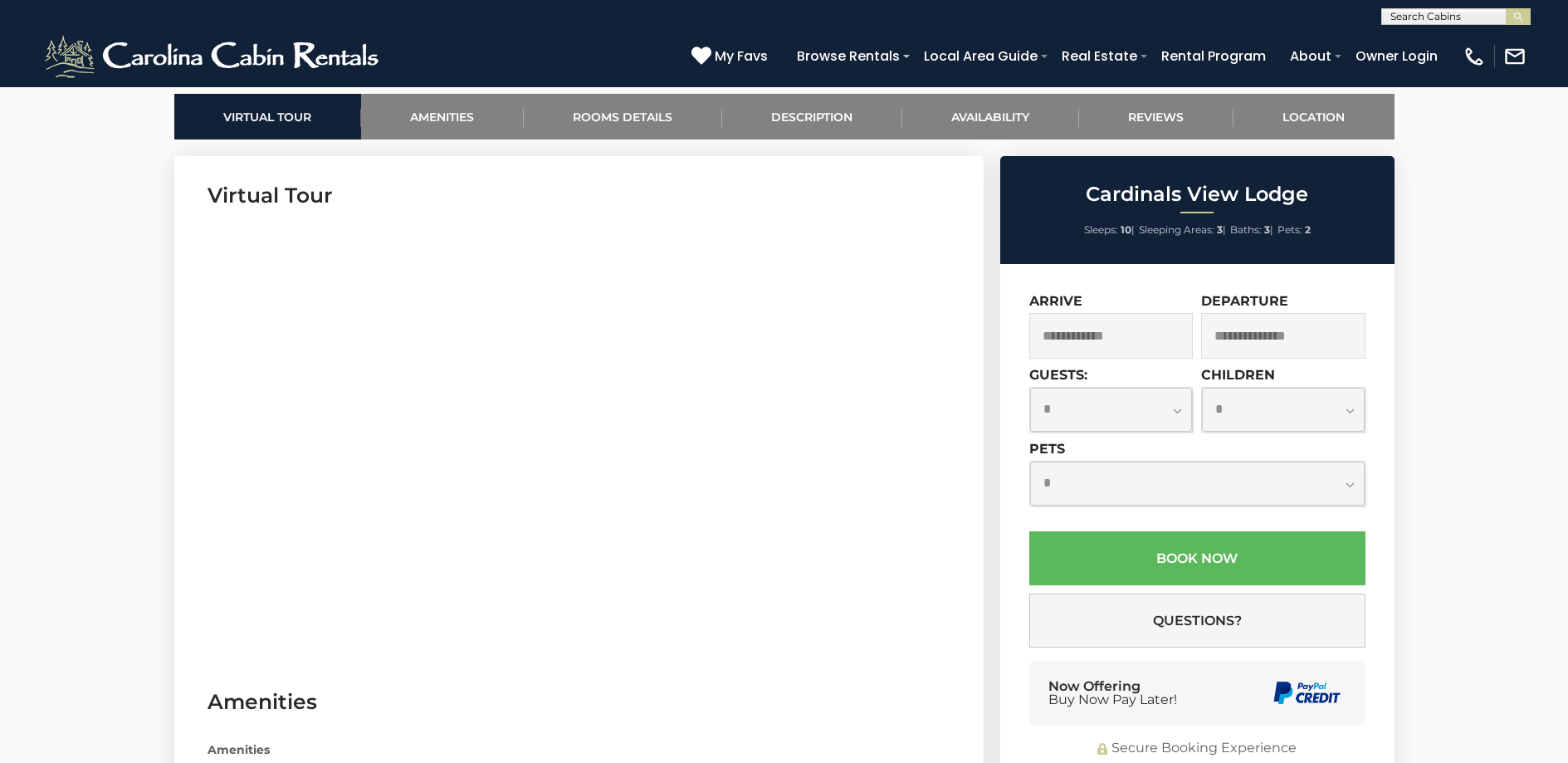
scroll to position [807, 0]
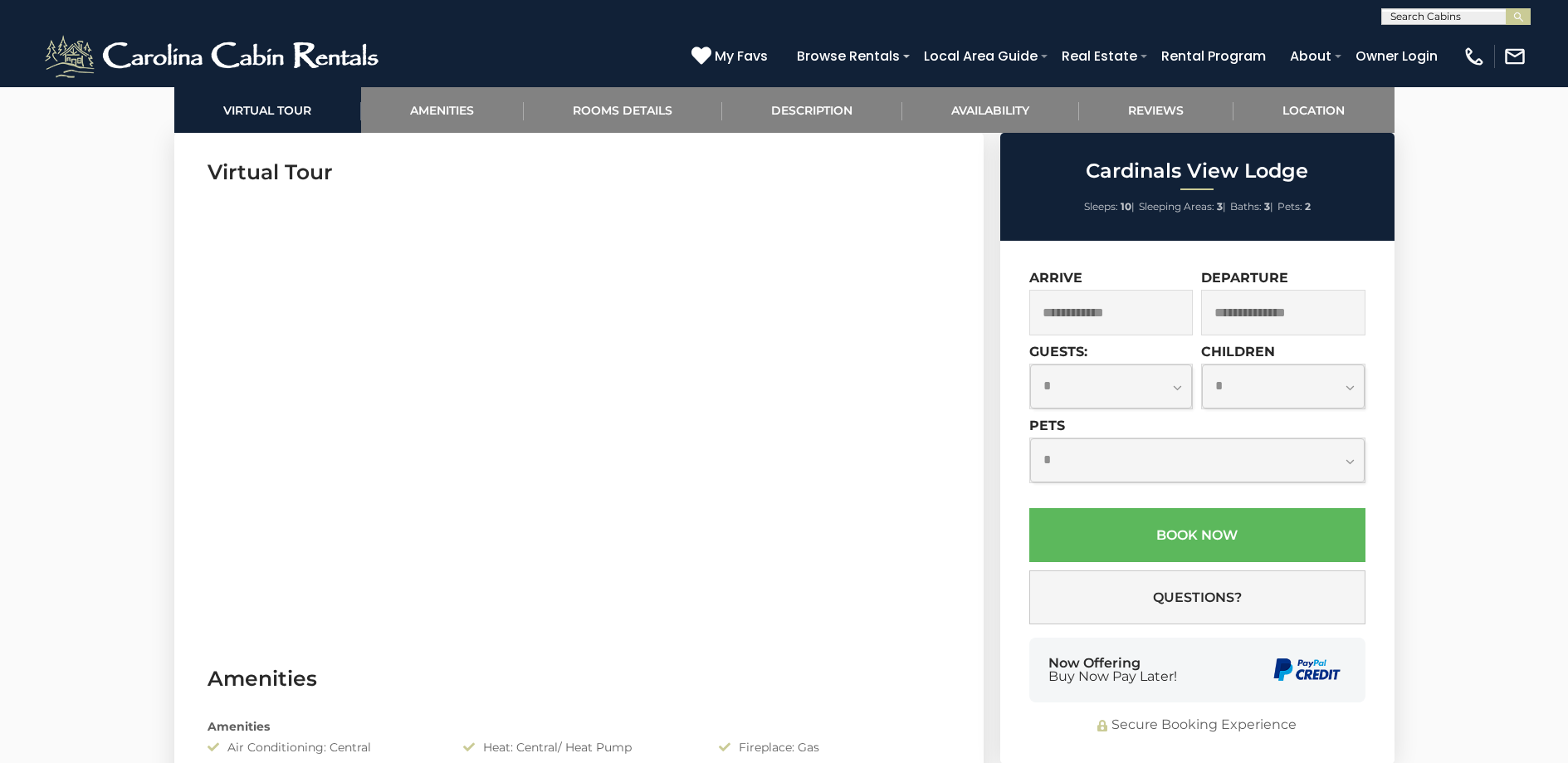
click at [1027, 310] on input "text" at bounding box center [1111, 312] width 164 height 45
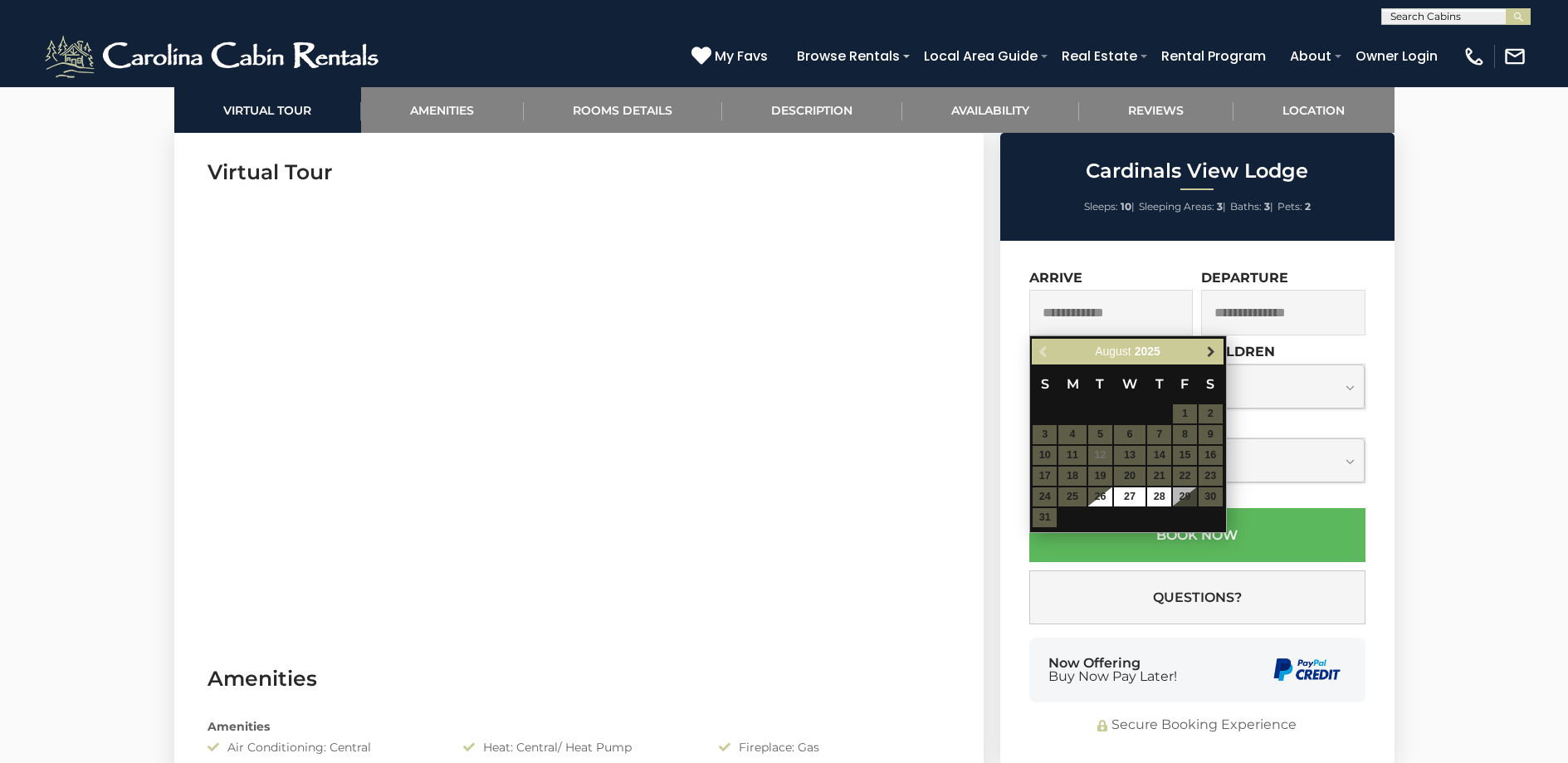
click at [1027, 358] on span "Next" at bounding box center [1211, 352] width 14 height 14
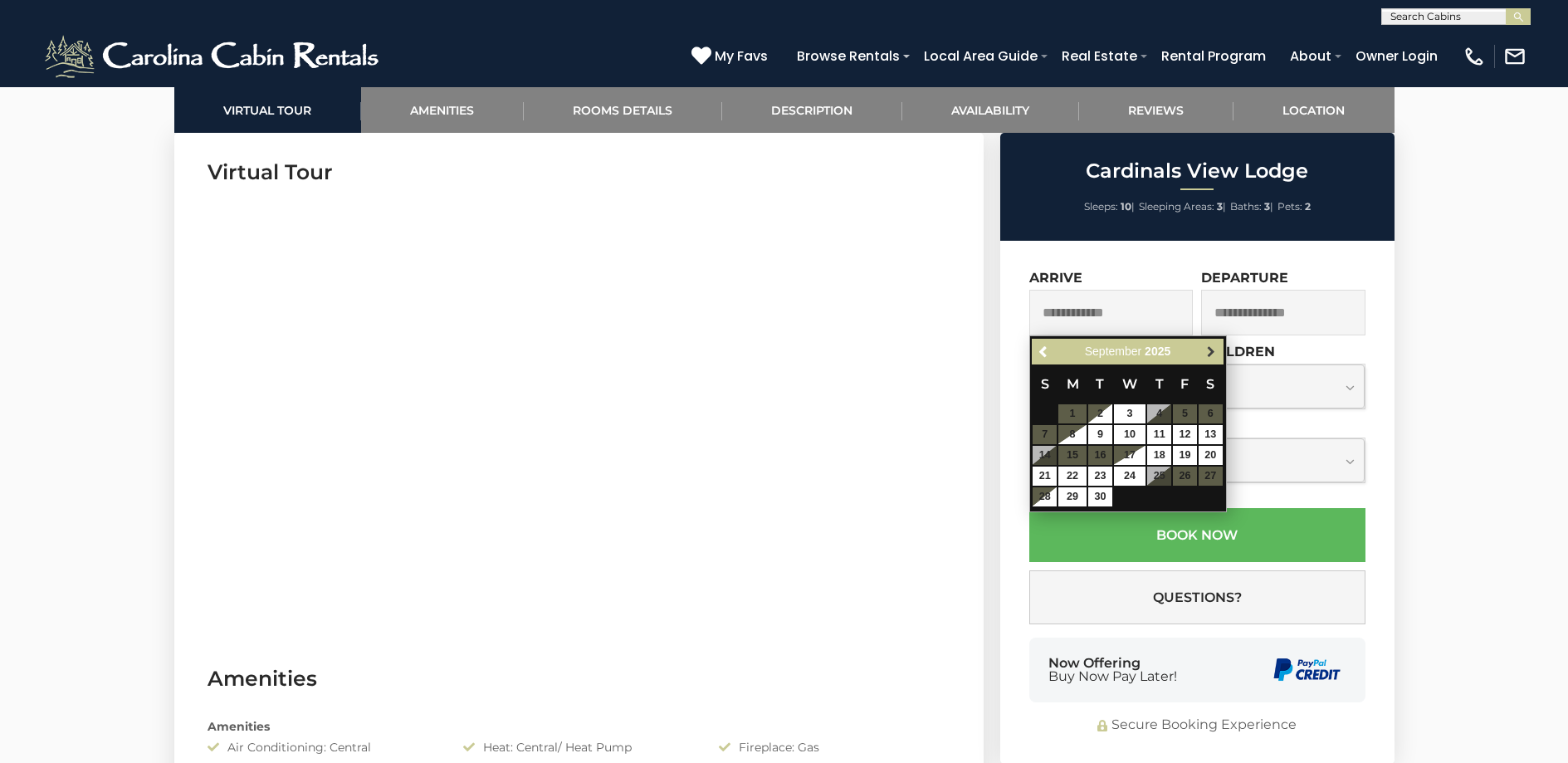
click at [1027, 358] on span "Next" at bounding box center [1211, 352] width 14 height 14
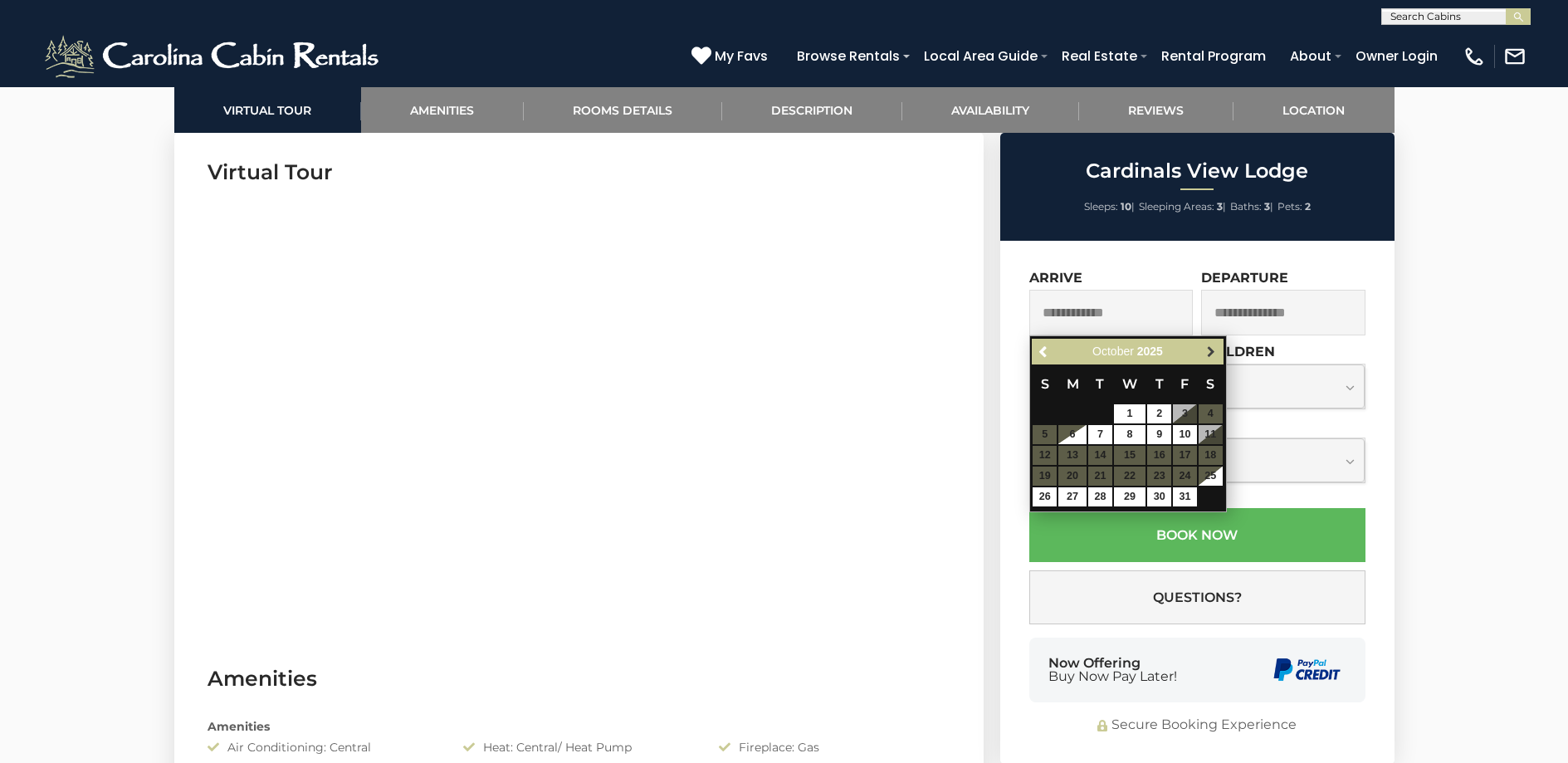
click at [1027, 357] on span "Next" at bounding box center [1211, 352] width 14 height 14
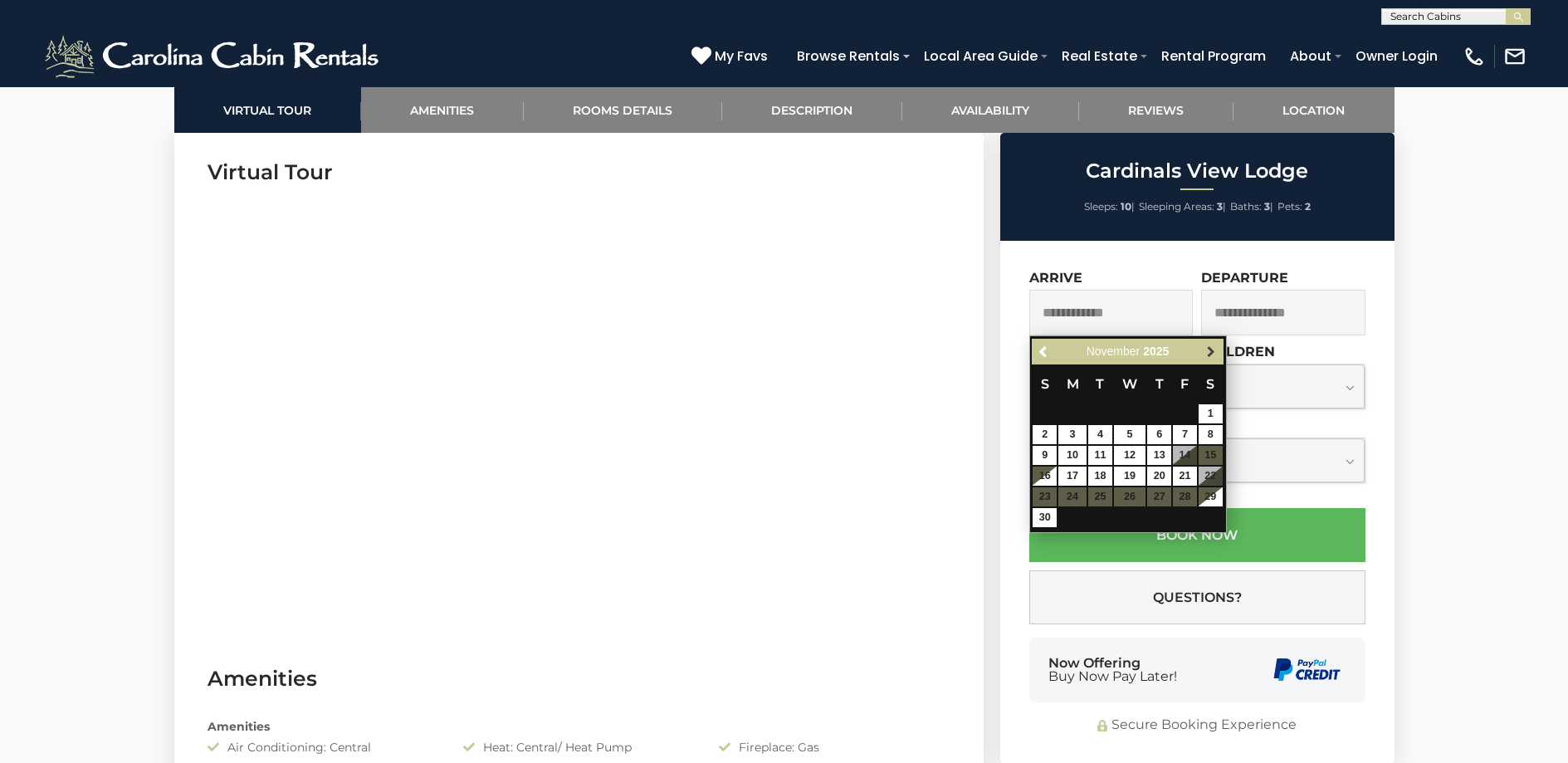
click at [1027, 353] on span "Next" at bounding box center [1211, 352] width 14 height 14
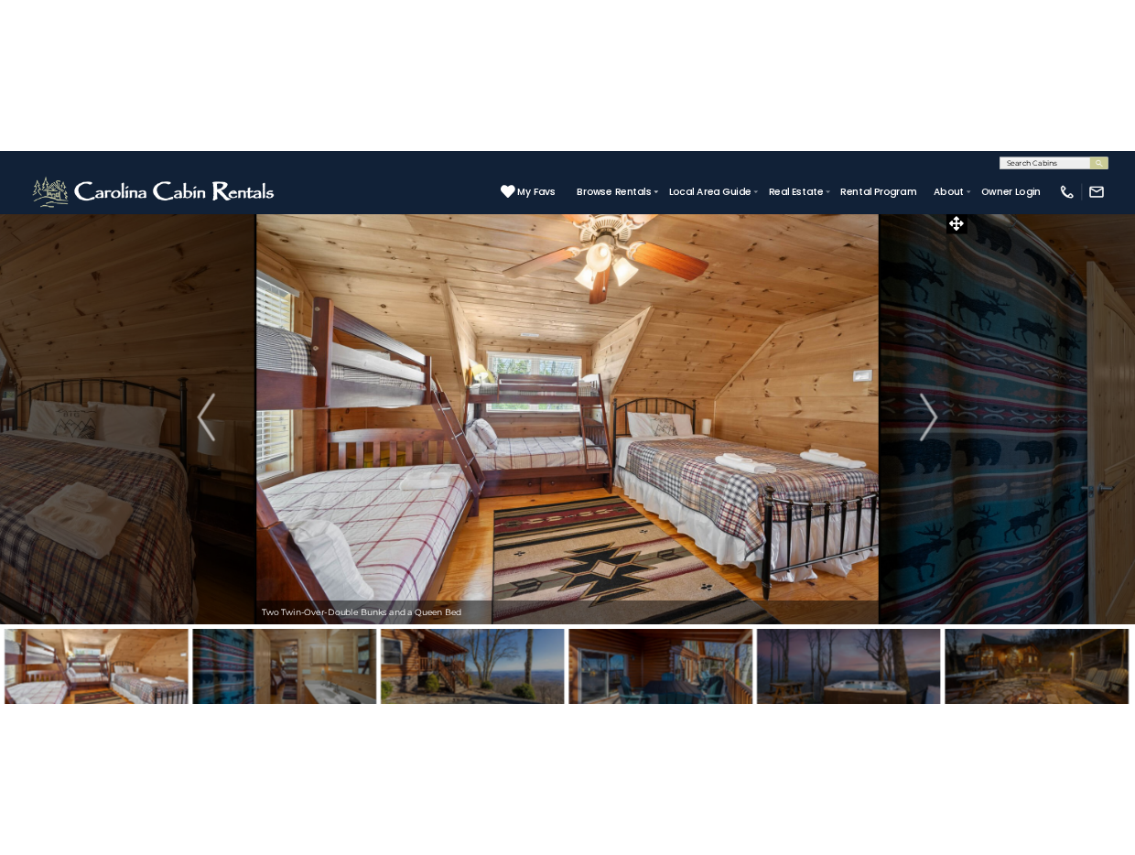
scroll to position [0, 0]
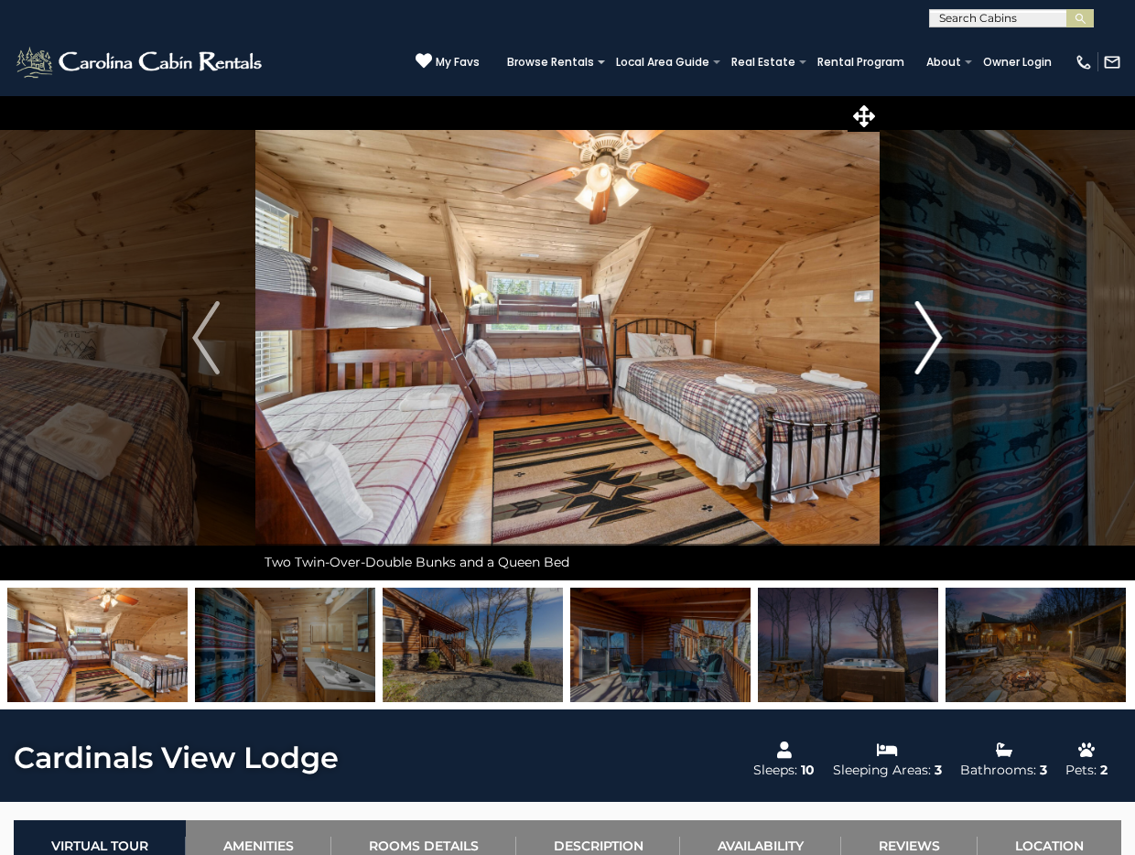
click at [925, 352] on img "Next" at bounding box center [928, 337] width 27 height 73
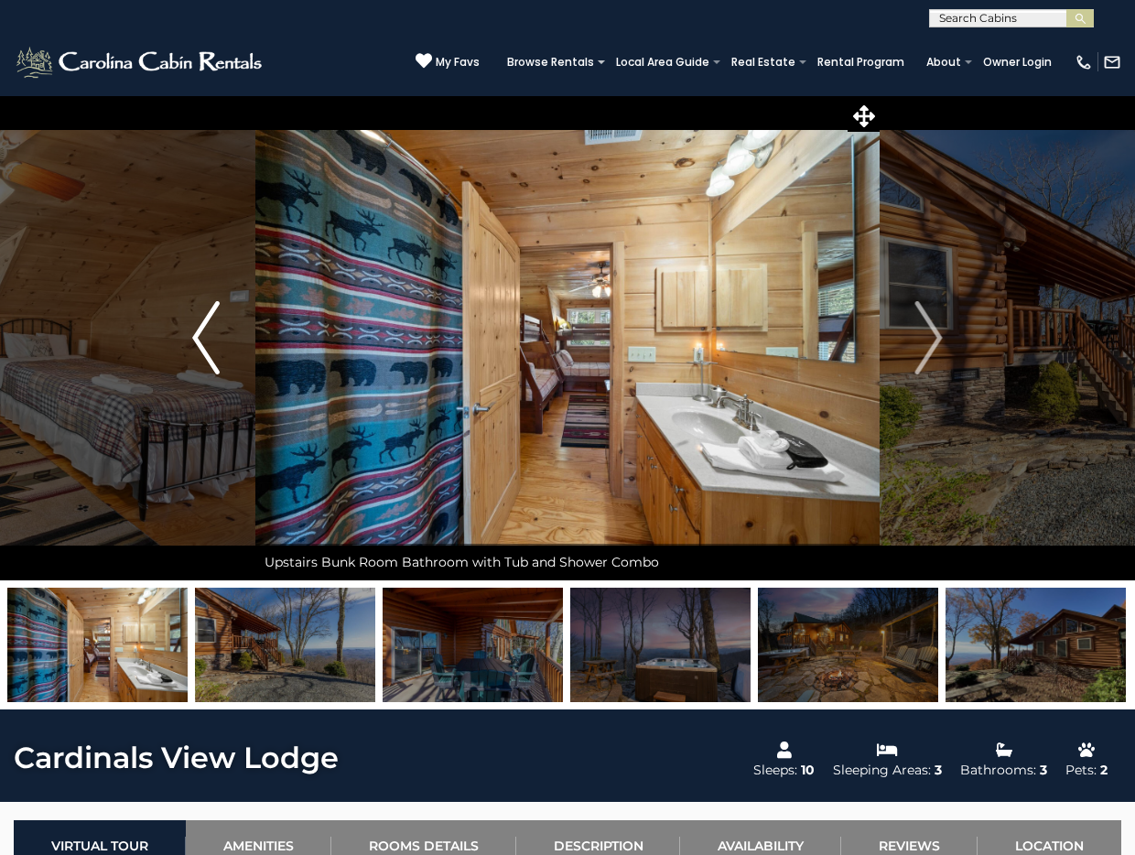
click at [221, 334] on button "Previous" at bounding box center [206, 337] width 99 height 485
